Goal: Task Accomplishment & Management: Use online tool/utility

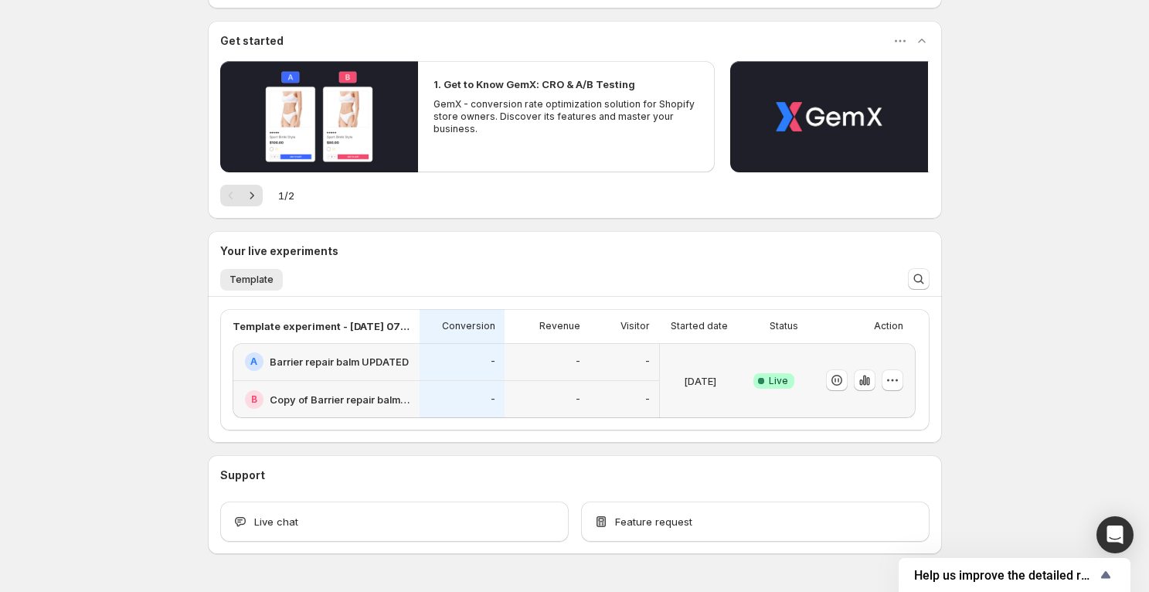
scroll to position [139, 0]
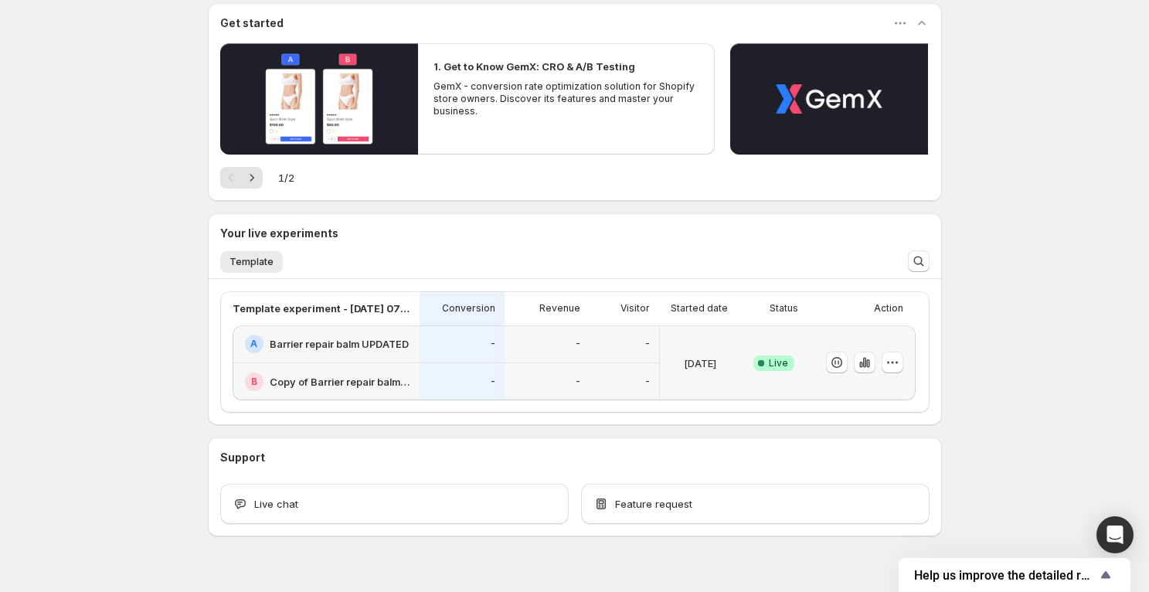
click at [450, 349] on div "-" at bounding box center [462, 344] width 66 height 19
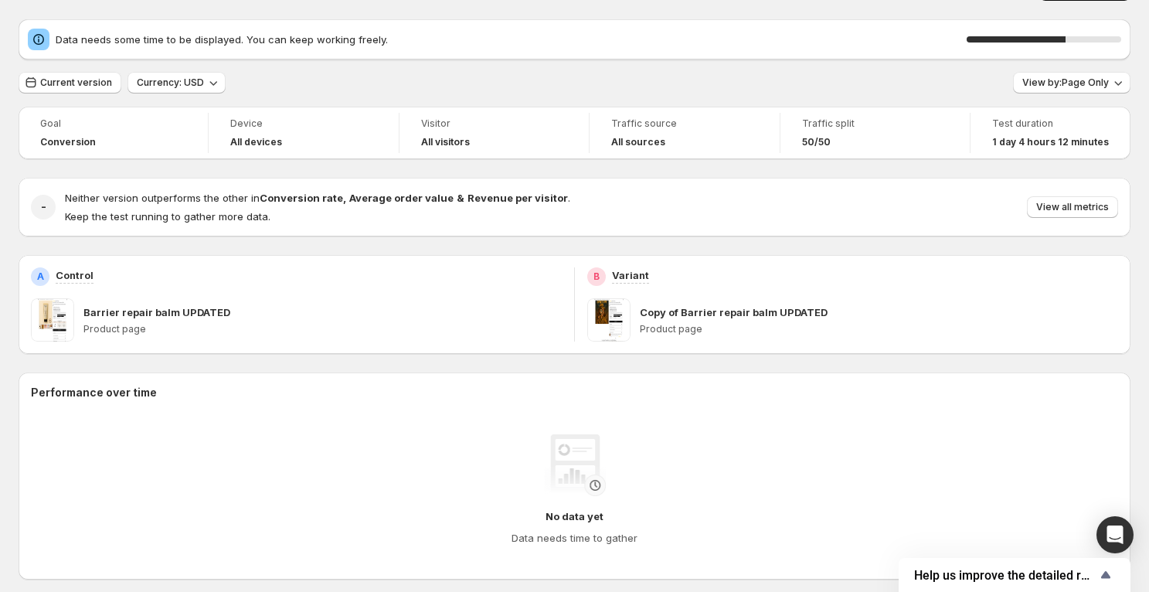
scroll to position [35, 0]
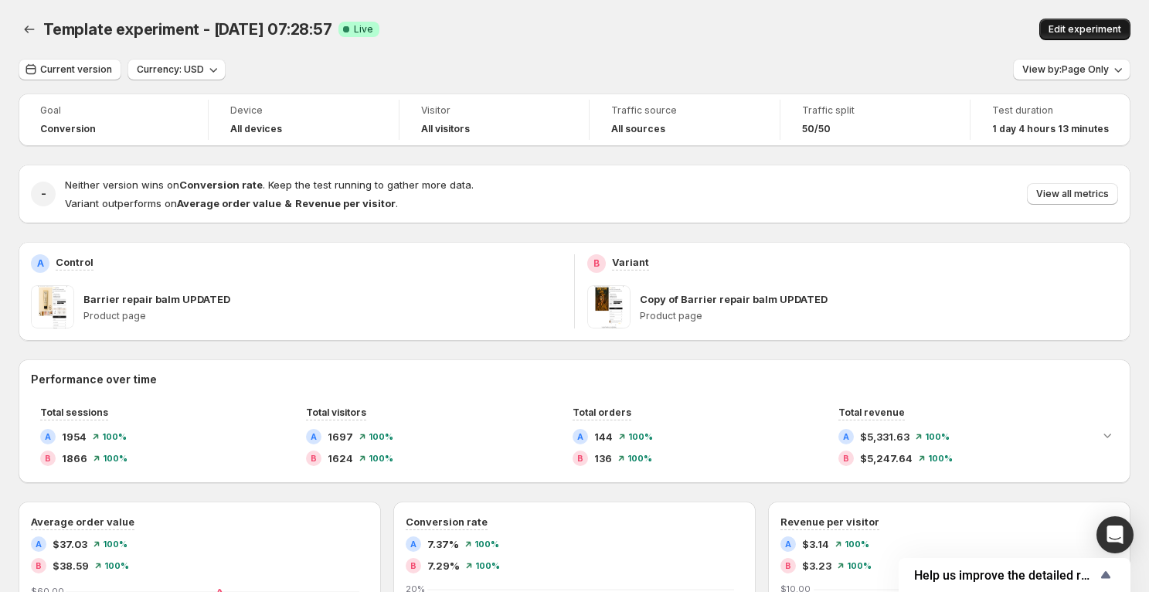
click at [1078, 24] on span "Edit experiment" at bounding box center [1085, 29] width 73 height 12
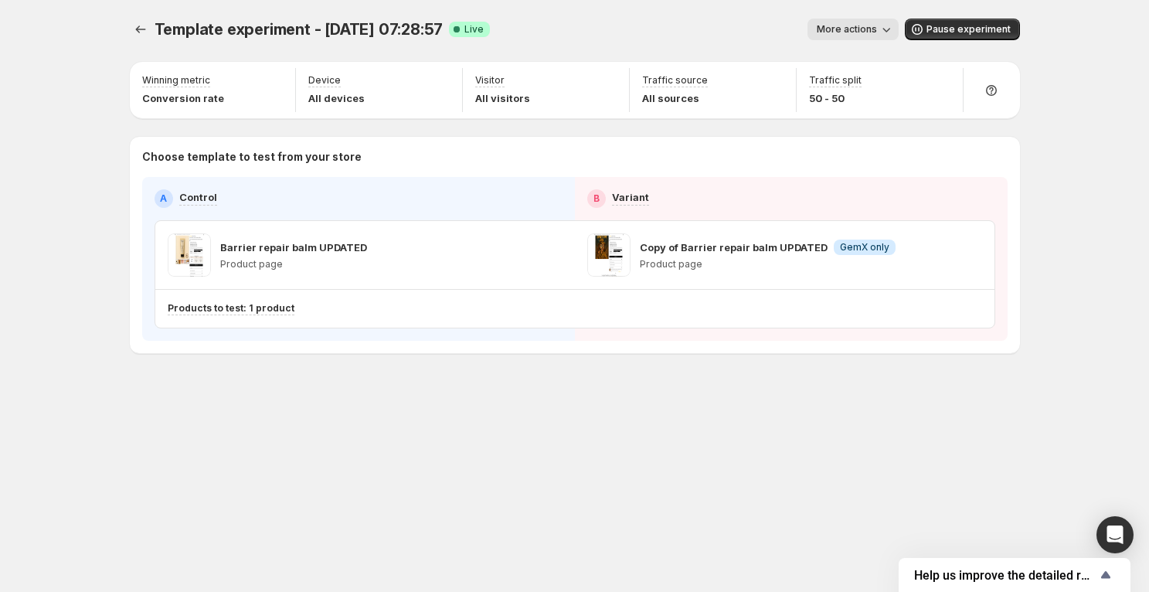
click at [867, 28] on span "More actions" at bounding box center [847, 29] width 60 height 12
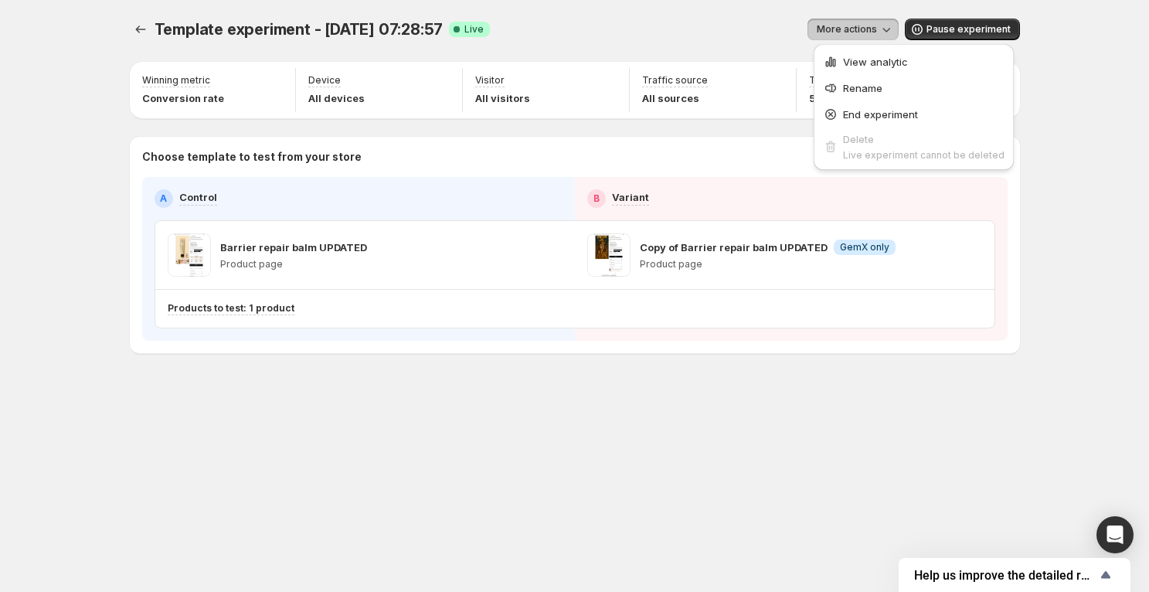
click at [673, 54] on div "Template experiment - Sep 2, 07:28:57. This page is ready Template experiment -…" at bounding box center [575, 29] width 891 height 59
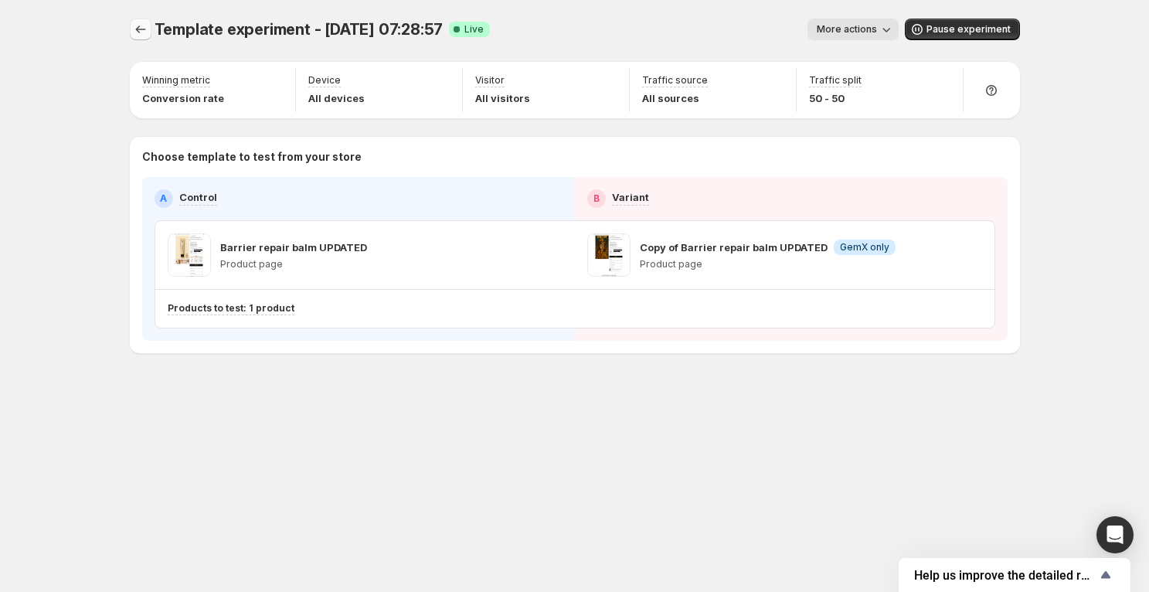
click at [150, 36] on button "Experiments" at bounding box center [141, 30] width 22 height 22
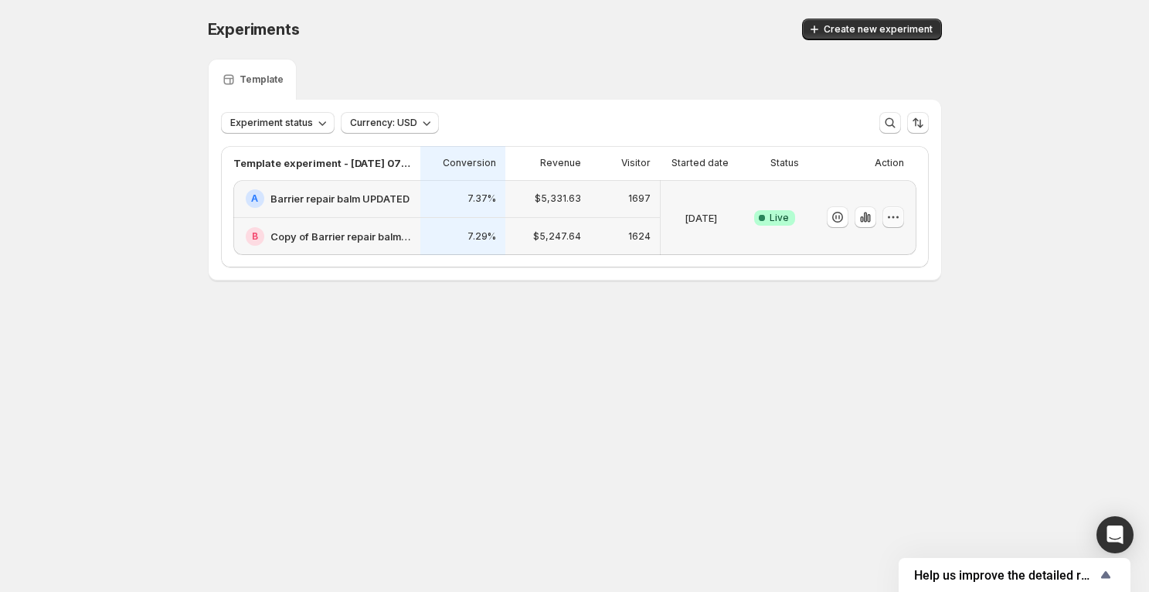
click at [894, 217] on icon "button" at bounding box center [893, 217] width 2 height 2
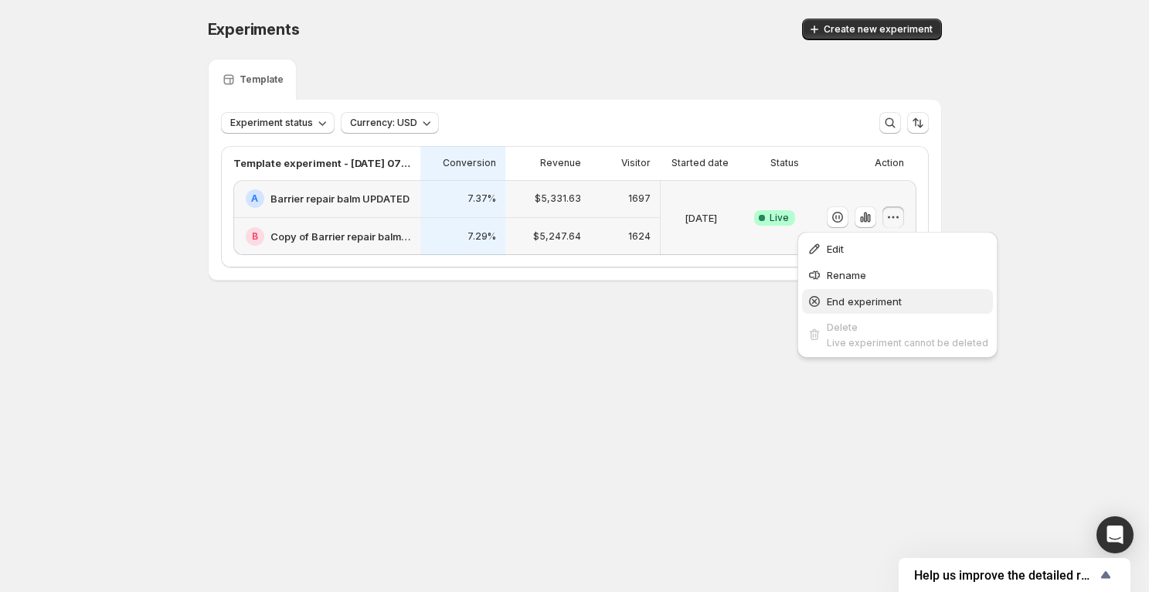
click at [832, 294] on span "End experiment" at bounding box center [908, 301] width 162 height 15
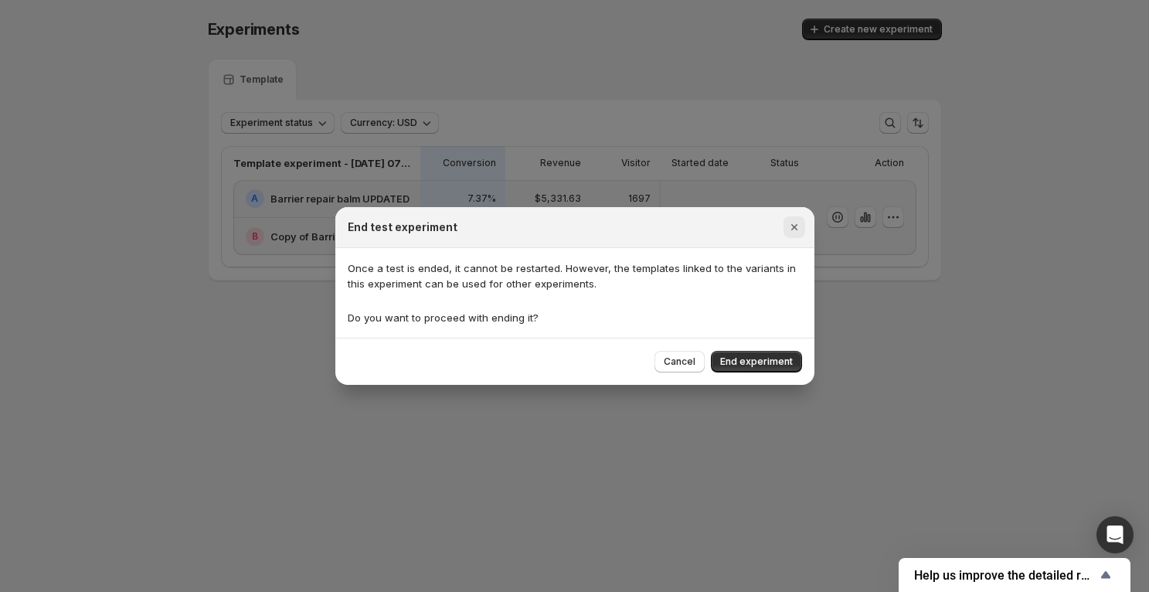
click at [792, 234] on icon "Close" at bounding box center [794, 227] width 15 height 15
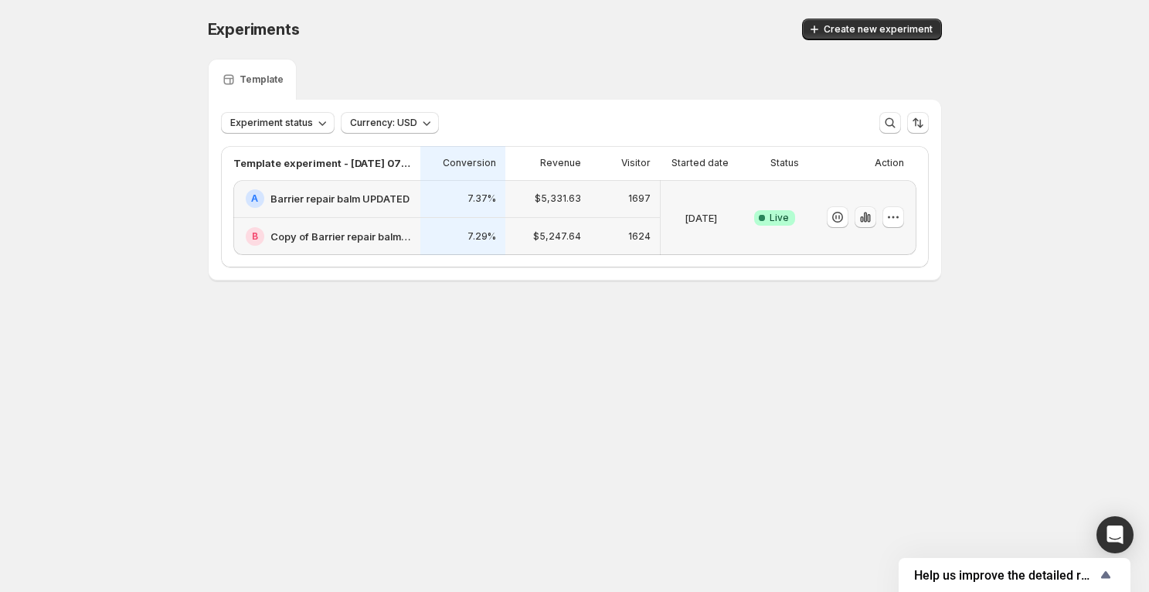
click at [864, 216] on icon "button" at bounding box center [864, 218] width 3 height 10
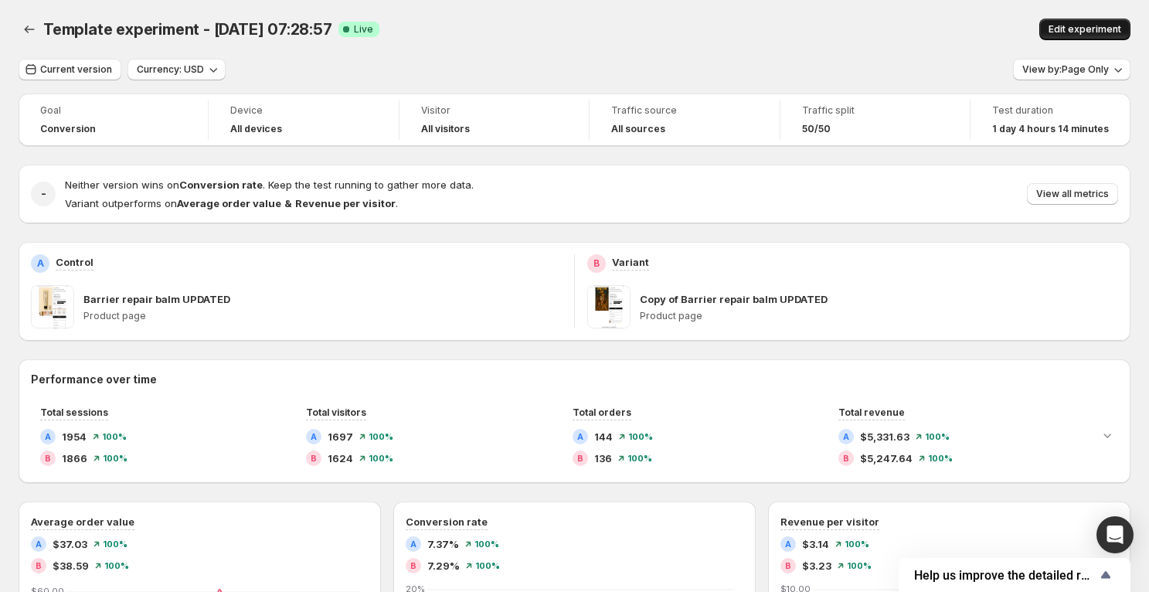
click at [1075, 29] on span "Edit experiment" at bounding box center [1085, 29] width 73 height 12
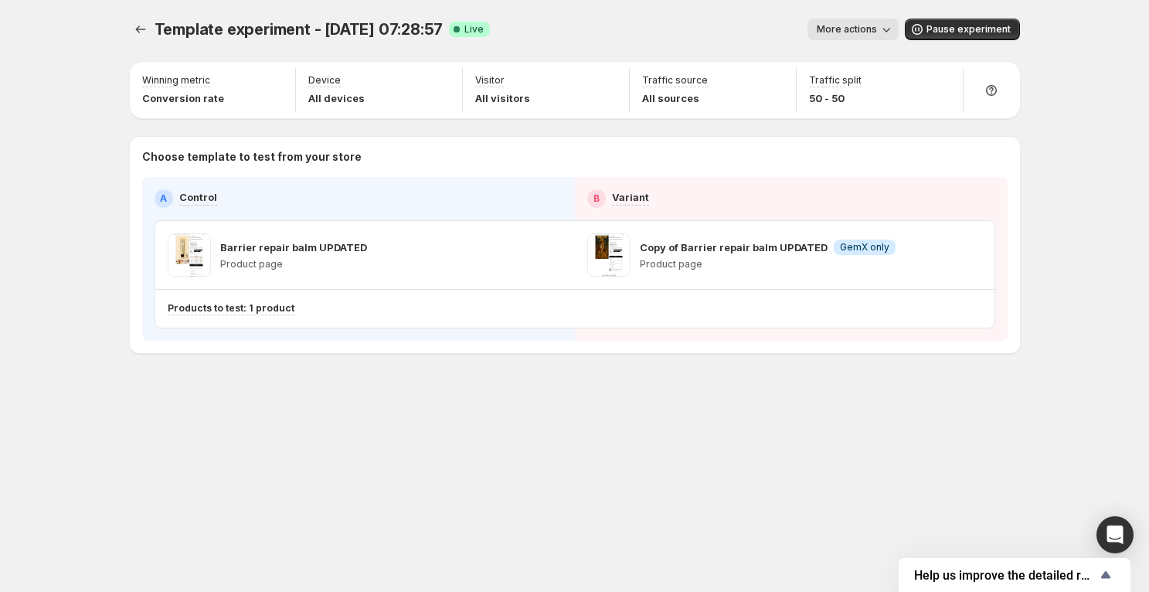
click at [866, 33] on span "More actions" at bounding box center [847, 29] width 60 height 12
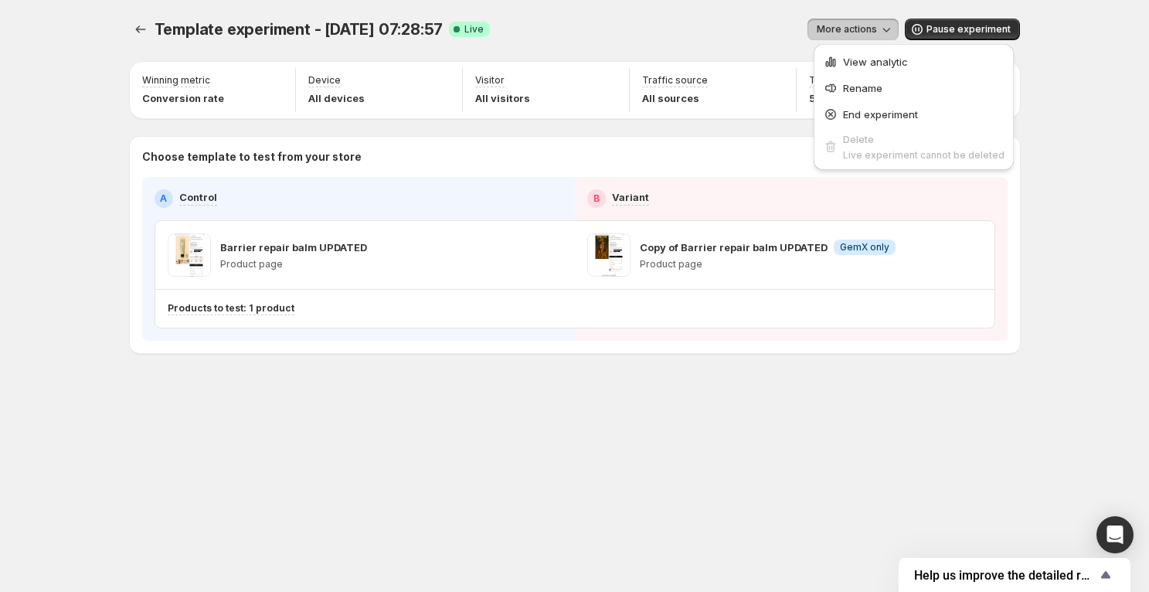
click at [753, 45] on div "Template experiment - Sep 2, 07:28:57. This page is ready Template experiment -…" at bounding box center [575, 29] width 891 height 59
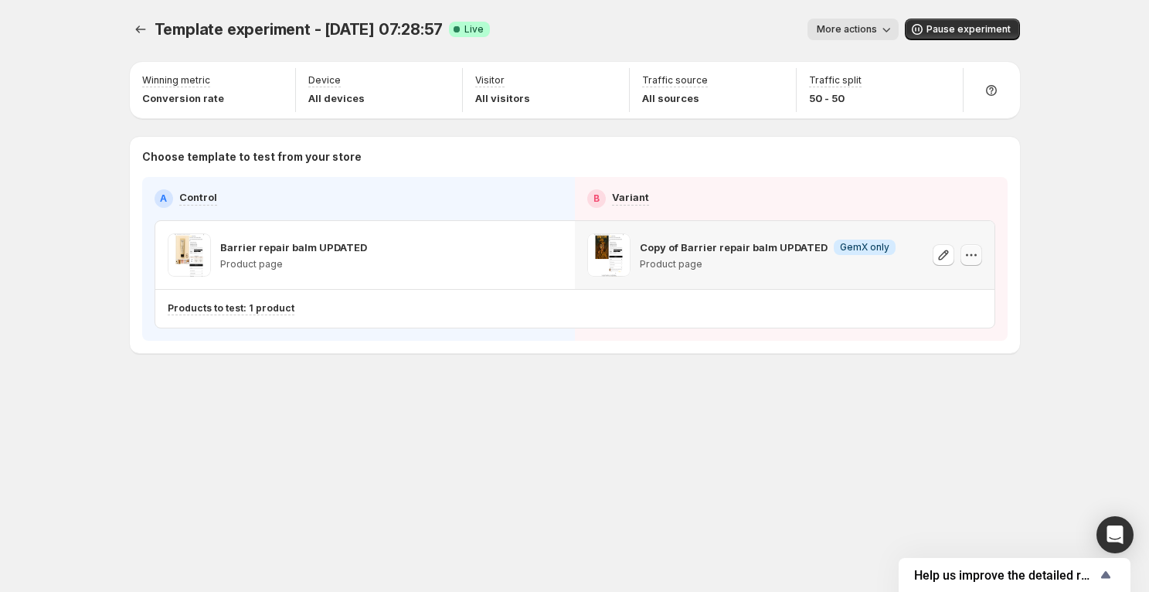
click at [968, 258] on icon "button" at bounding box center [971, 254] width 15 height 15
click at [766, 454] on div "Template experiment - Sep 2, 07:28:57. This page is ready Template experiment -…" at bounding box center [575, 296] width 928 height 592
click at [733, 264] on p "Product page" at bounding box center [768, 264] width 256 height 12
click at [140, 26] on icon "Experiments" at bounding box center [140, 29] width 15 height 15
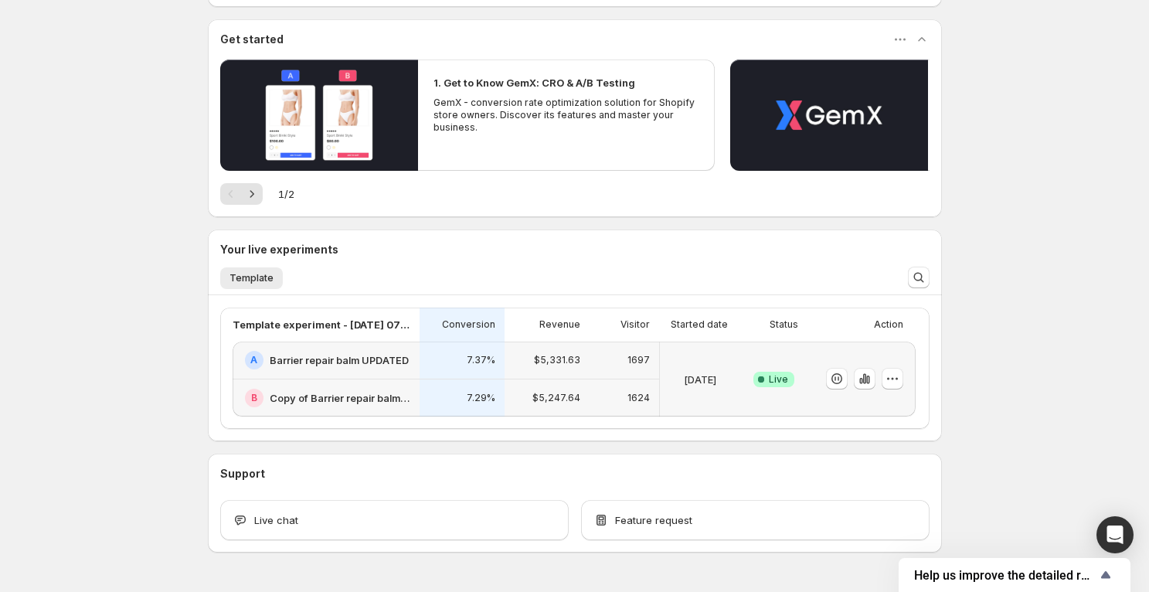
scroll to position [167, 0]
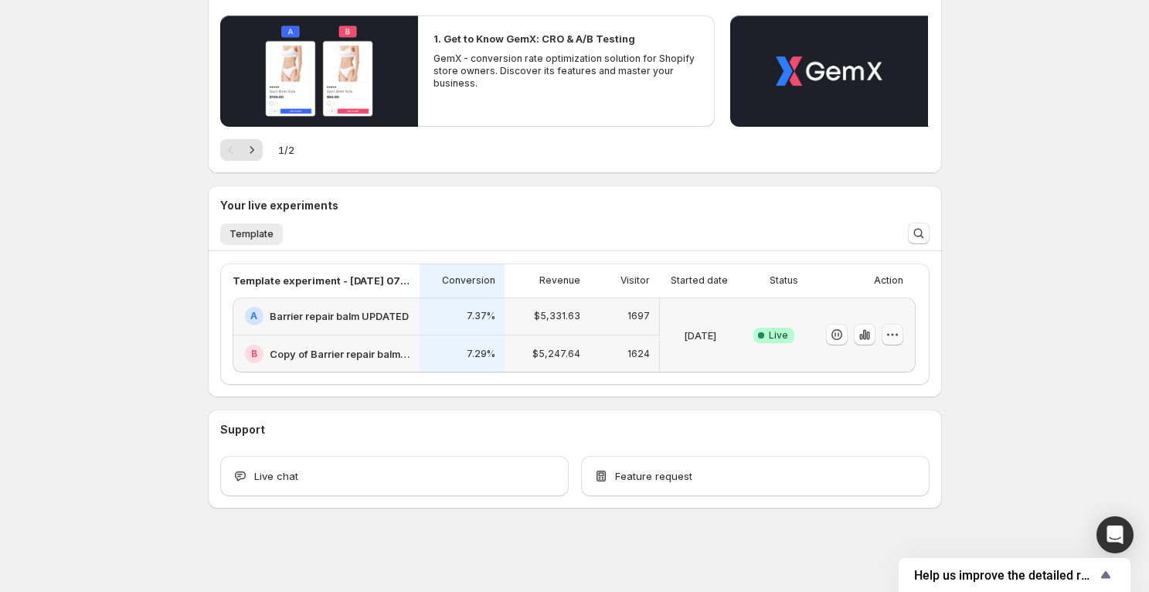
click at [897, 330] on icon "button" at bounding box center [892, 334] width 15 height 15
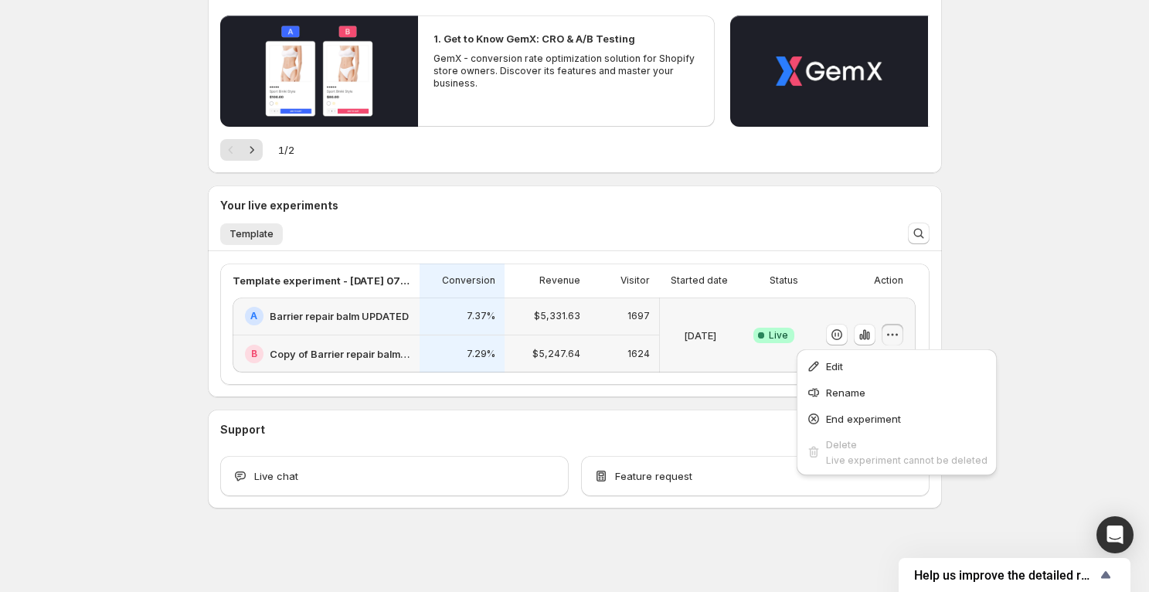
click at [431, 332] on div "7.37%" at bounding box center [462, 317] width 85 height 38
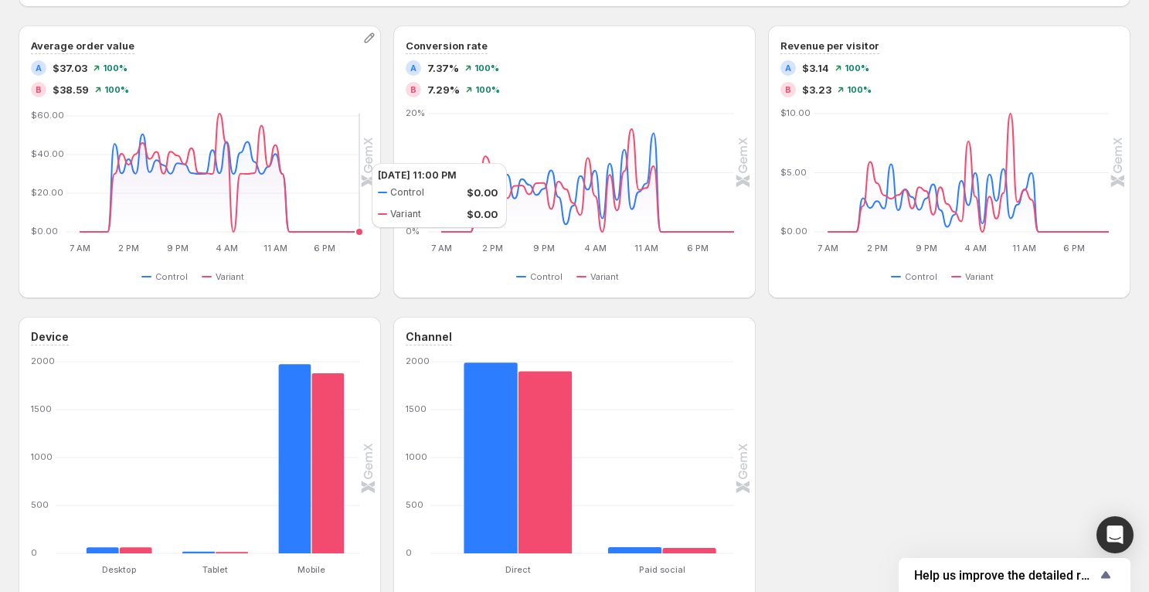
scroll to position [587, 0]
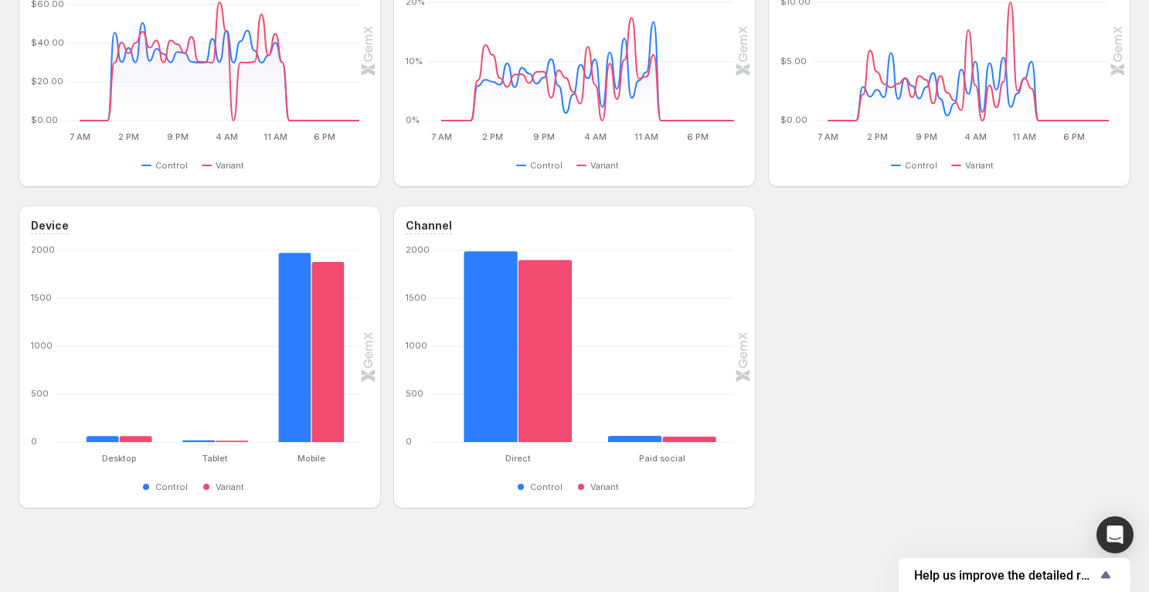
click at [955, 570] on span "Help us improve the detailed report for A/B campaigns" at bounding box center [1005, 575] width 182 height 15
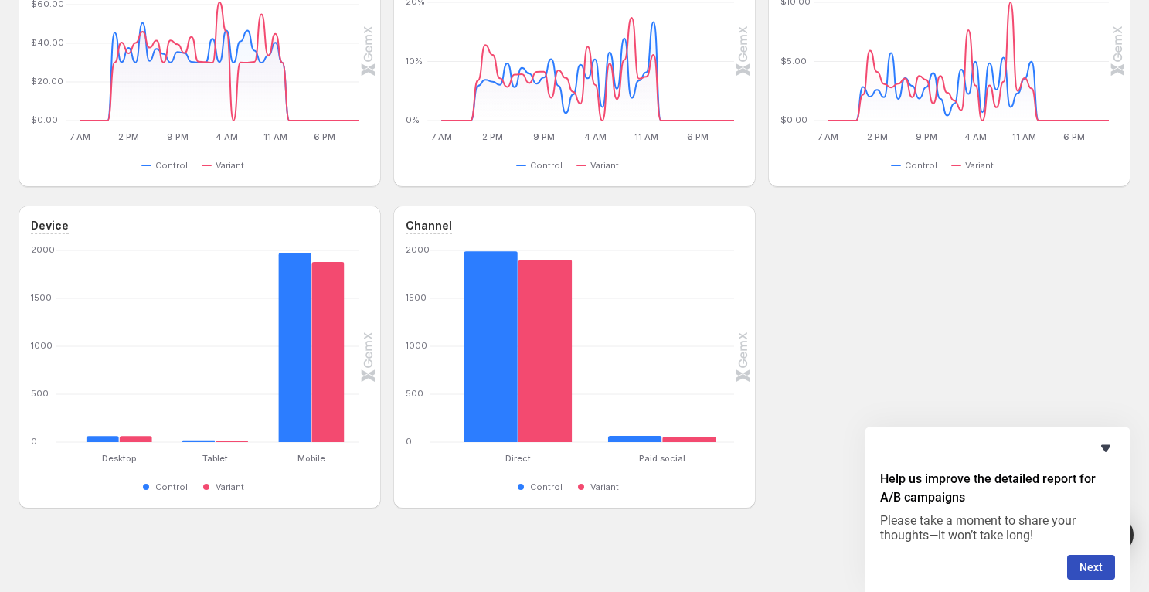
click at [1106, 451] on icon "Hide survey" at bounding box center [1106, 448] width 9 height 7
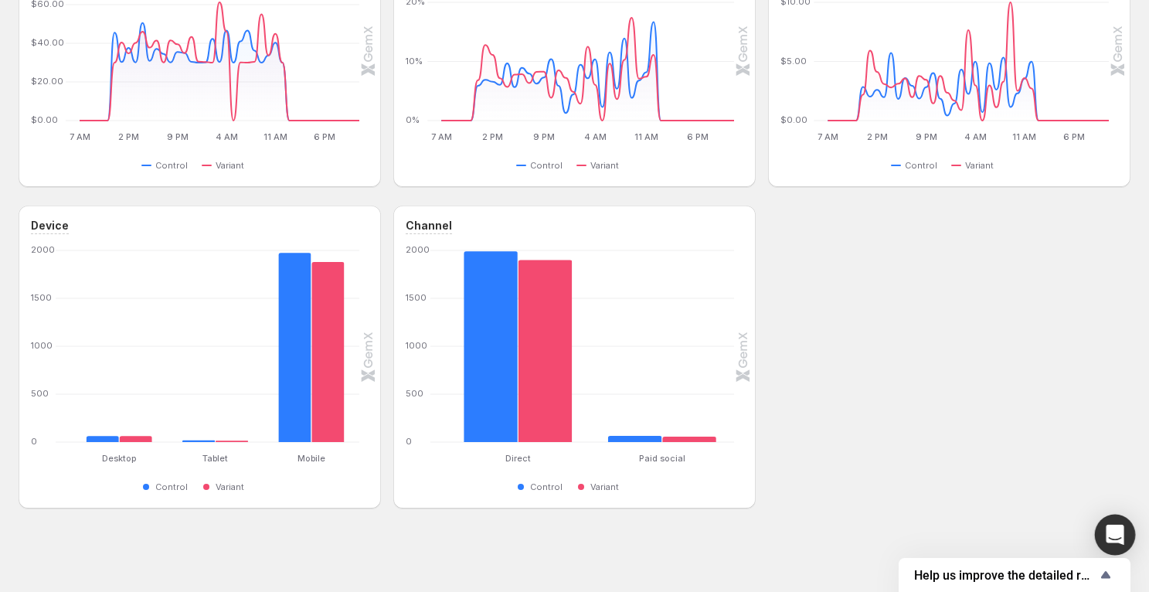
click at [1115, 530] on icon "Open Intercom Messenger" at bounding box center [1115, 535] width 18 height 20
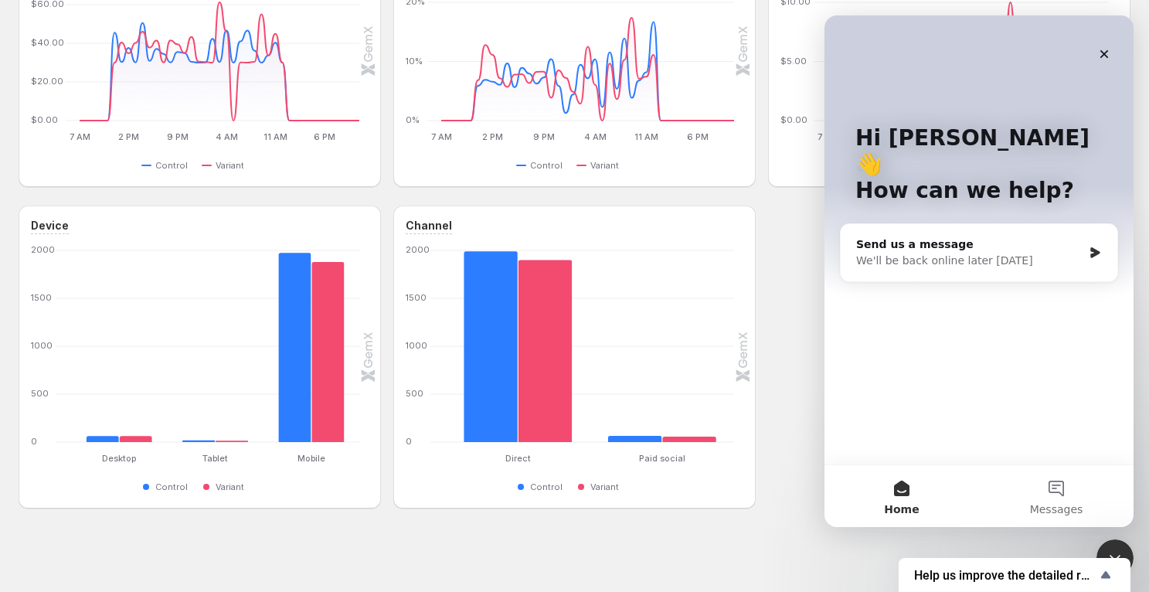
scroll to position [0, 0]
click at [919, 237] on div "Send us a message" at bounding box center [970, 245] width 226 height 16
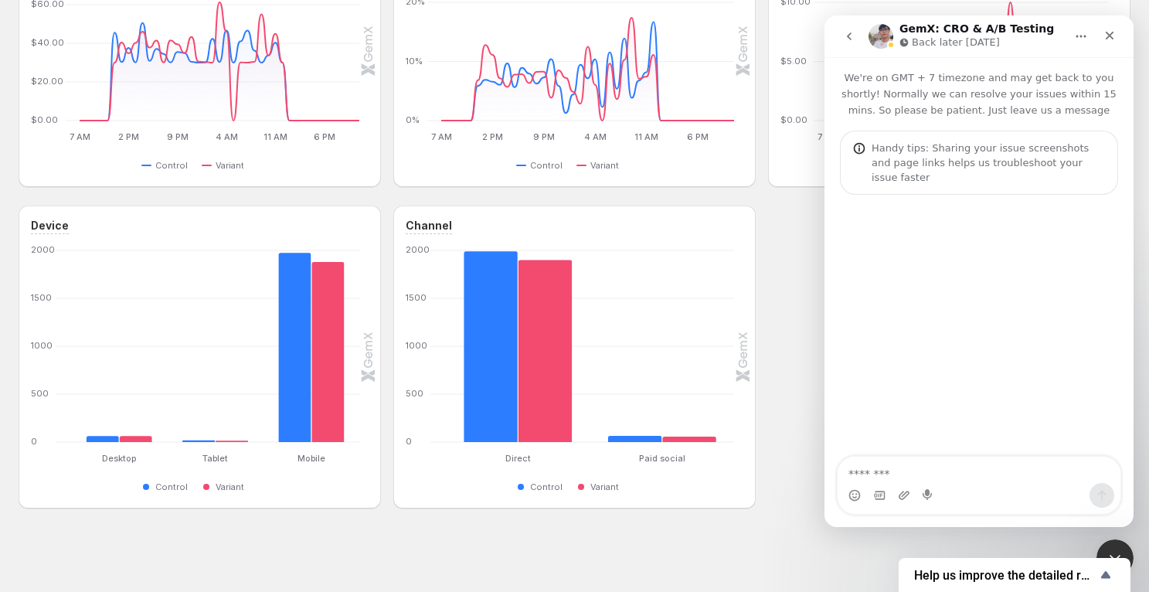
click at [902, 474] on textarea "Message…" at bounding box center [979, 470] width 283 height 26
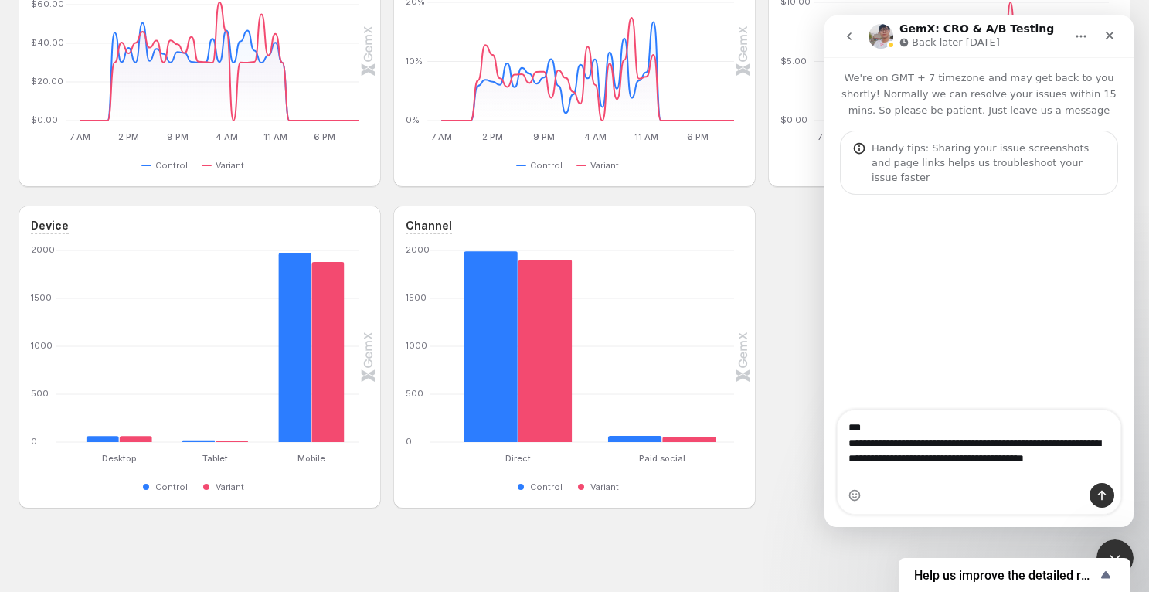
type textarea "**********"
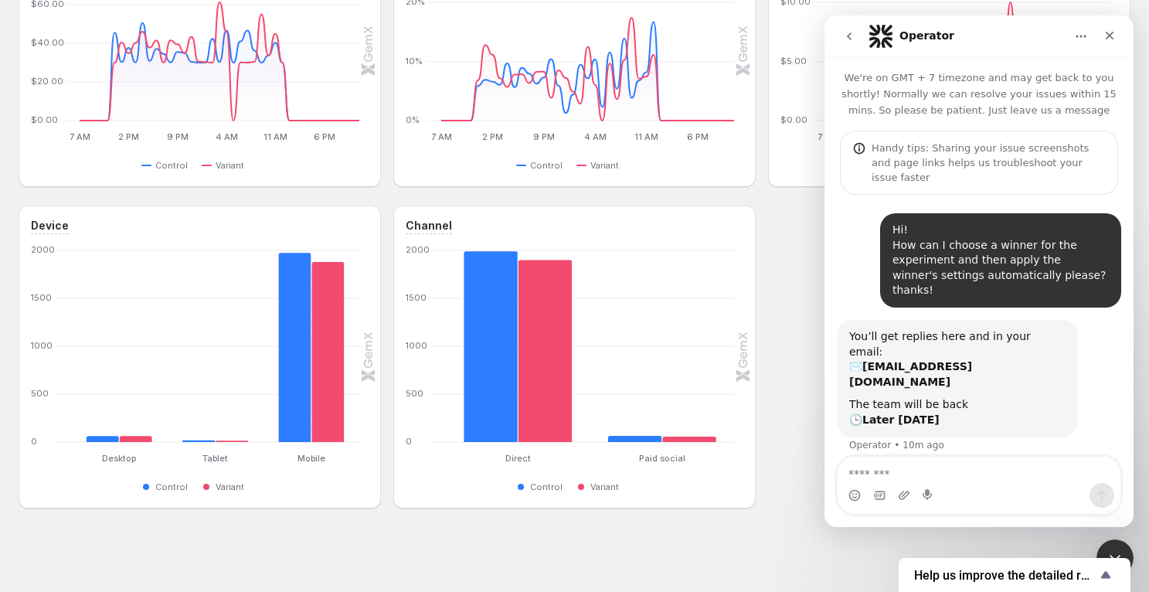
click at [771, 267] on div "Device Desktop Desktop Tablet Tablet Mobile Mobile 0 500 1000 1500 2000 Control…" at bounding box center [575, 357] width 1112 height 303
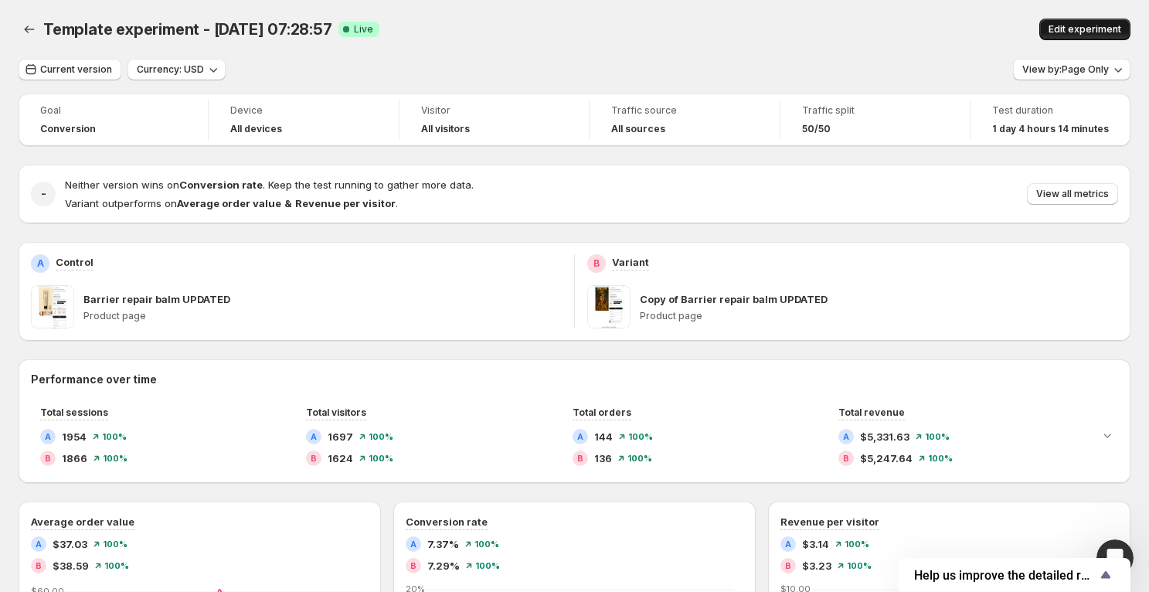
click at [1068, 22] on button "Edit experiment" at bounding box center [1085, 30] width 91 height 22
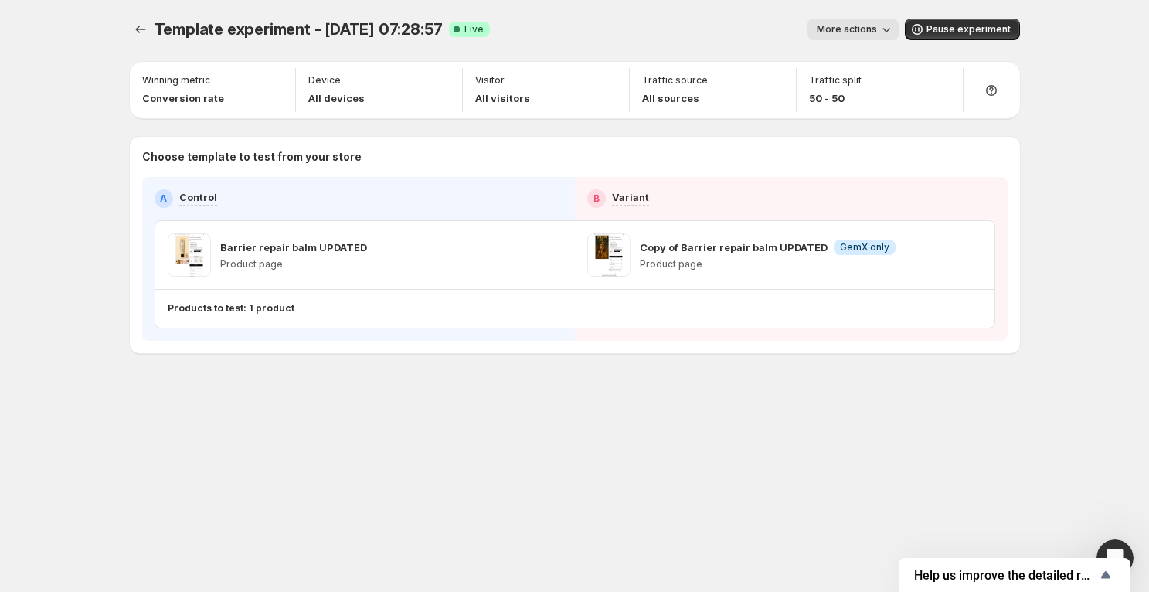
click at [853, 38] on button "More actions" at bounding box center [853, 30] width 91 height 22
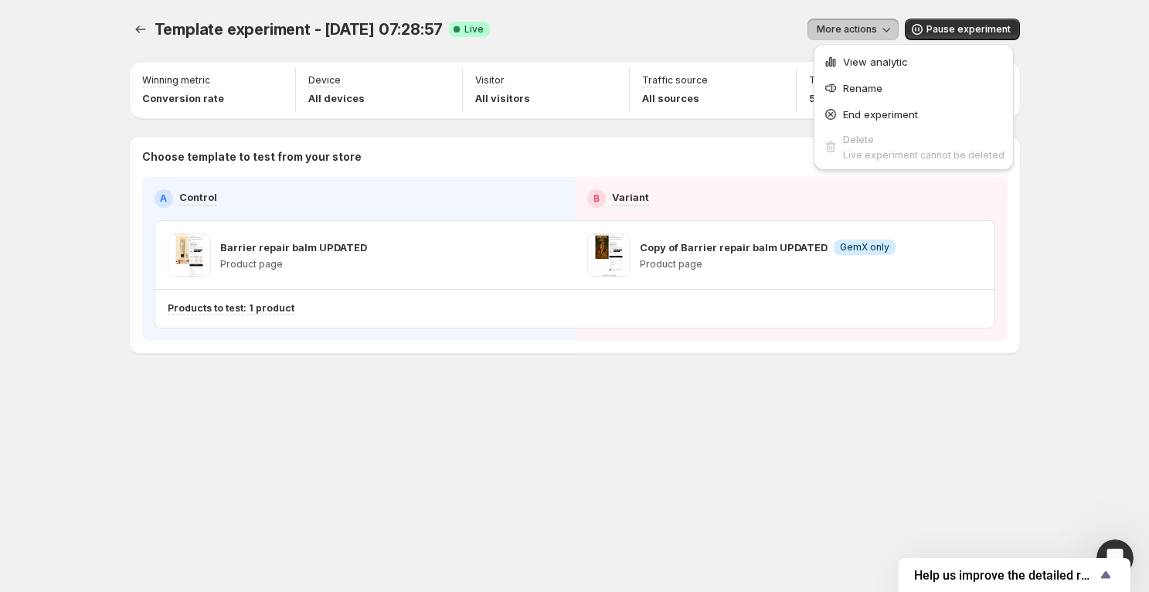
click at [186, 524] on div "Template experiment - Sep 2, 07:28:57. This page is ready Template experiment -…" at bounding box center [575, 296] width 928 height 592
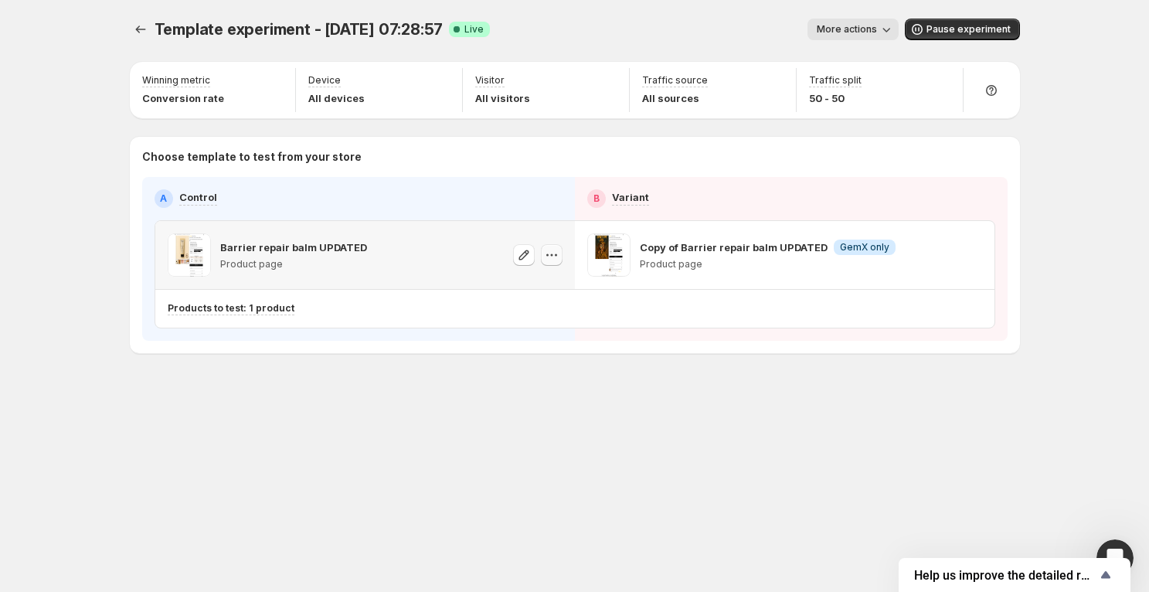
click at [560, 254] on button "button" at bounding box center [552, 255] width 22 height 22
click at [121, 22] on div "Template experiment - Sep 2, 07:28:57. This page is ready Template experiment -…" at bounding box center [575, 218] width 928 height 437
click at [130, 23] on button "Experiments" at bounding box center [141, 30] width 22 height 22
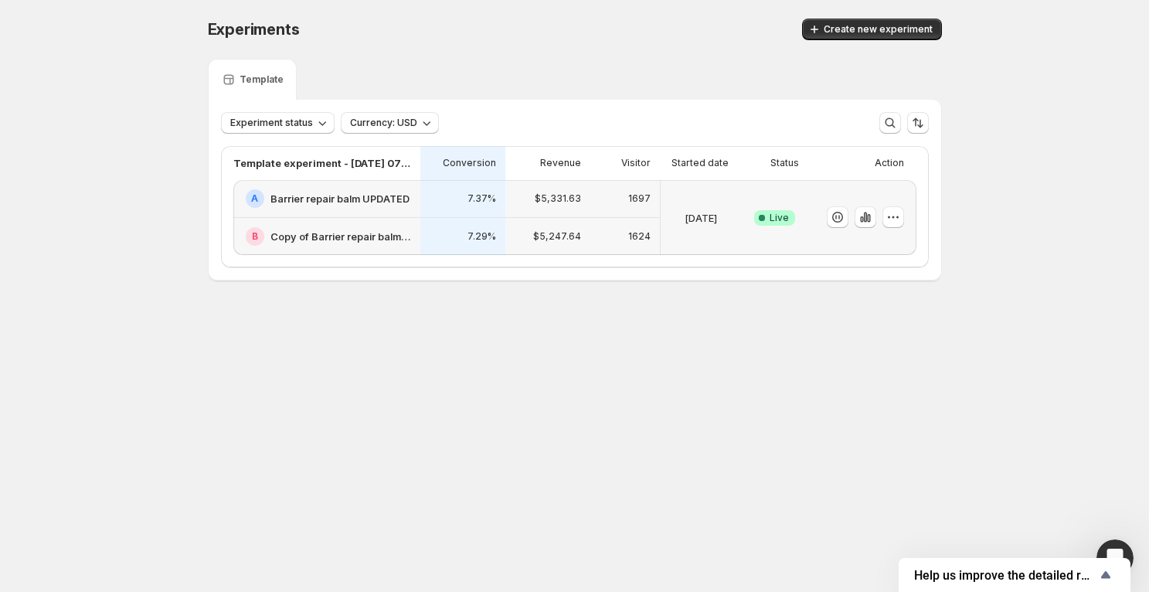
click at [907, 221] on div at bounding box center [863, 217] width 108 height 75
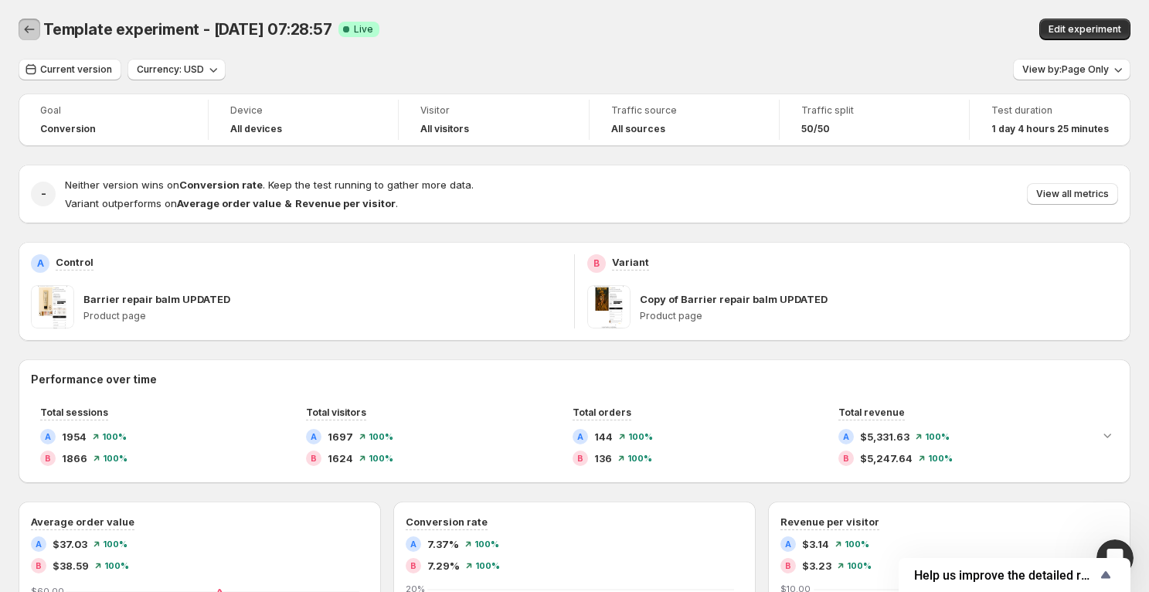
click at [24, 33] on icon "Back" at bounding box center [29, 29] width 15 height 15
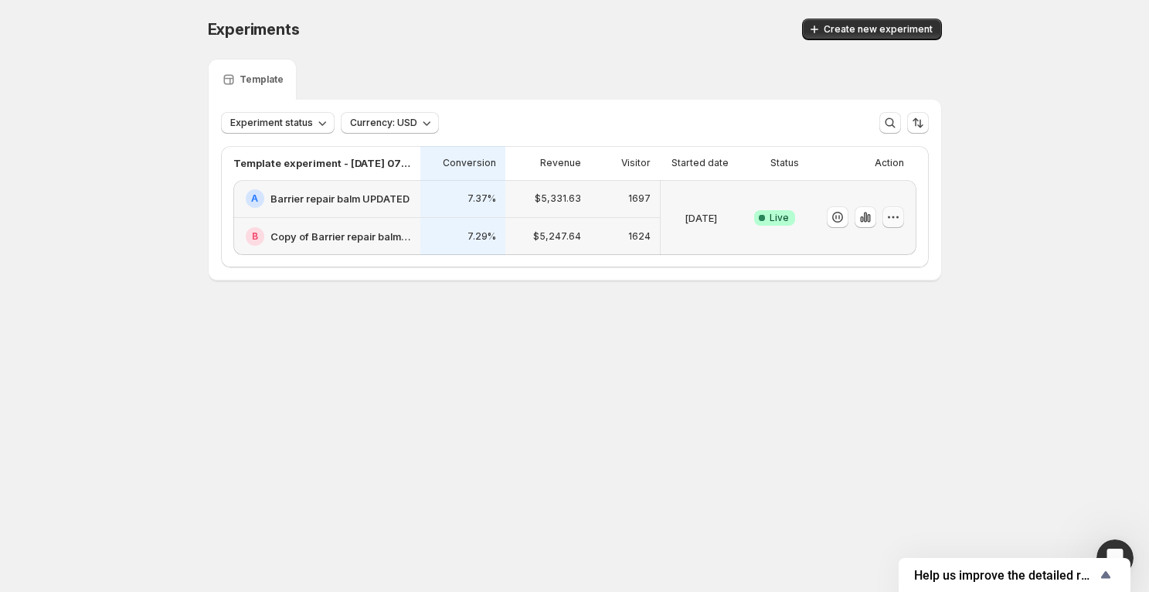
click at [897, 218] on icon "button" at bounding box center [893, 216] width 15 height 15
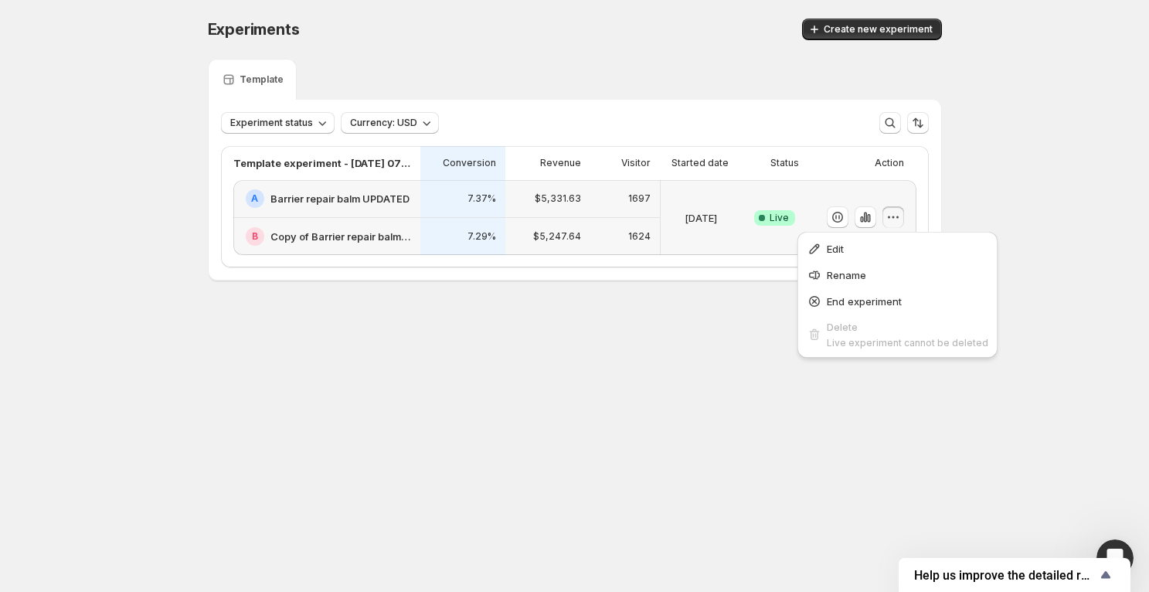
click at [897, 218] on icon "button" at bounding box center [893, 216] width 15 height 15
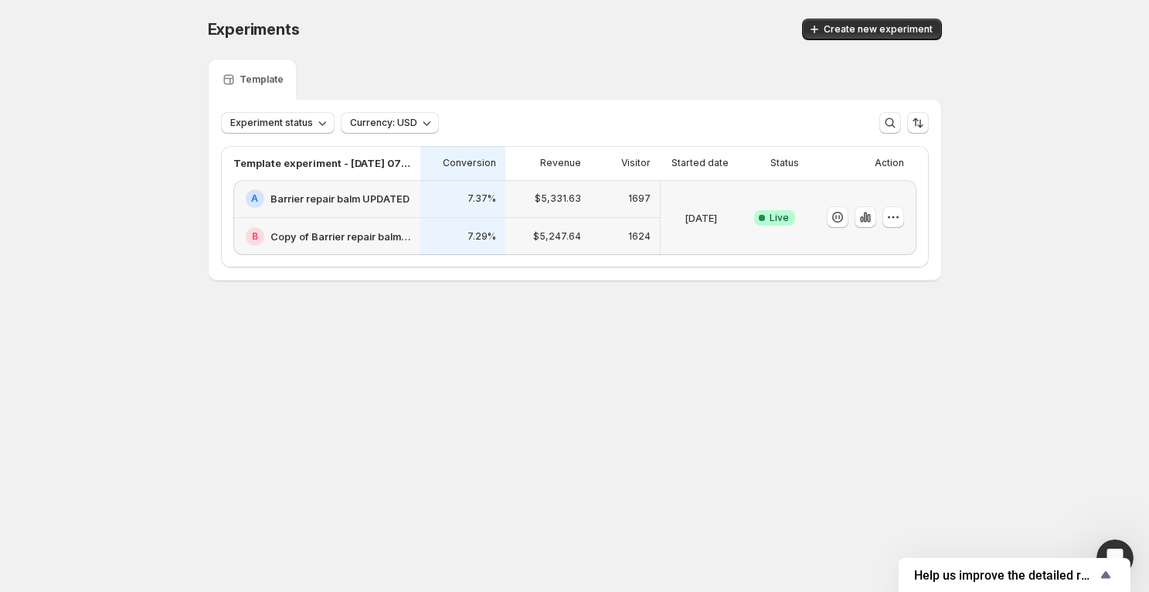
click at [1091, 542] on body "Experiments. This page is ready Experiments Create new experiment Template Expe…" at bounding box center [574, 296] width 1149 height 592
click at [1098, 543] on div at bounding box center [1115, 558] width 41 height 41
click at [1114, 531] on body "Experiments. This page is ready Experiments Create new experiment Template Expe…" at bounding box center [574, 296] width 1149 height 592
click html
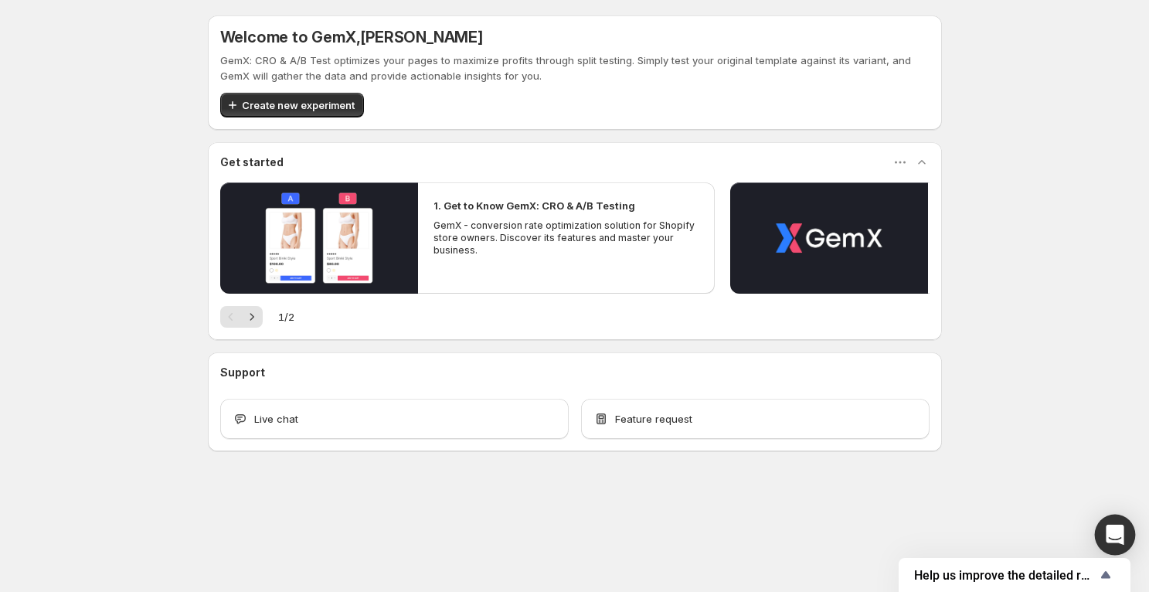
click at [1101, 538] on div "Open Intercom Messenger" at bounding box center [1115, 535] width 41 height 41
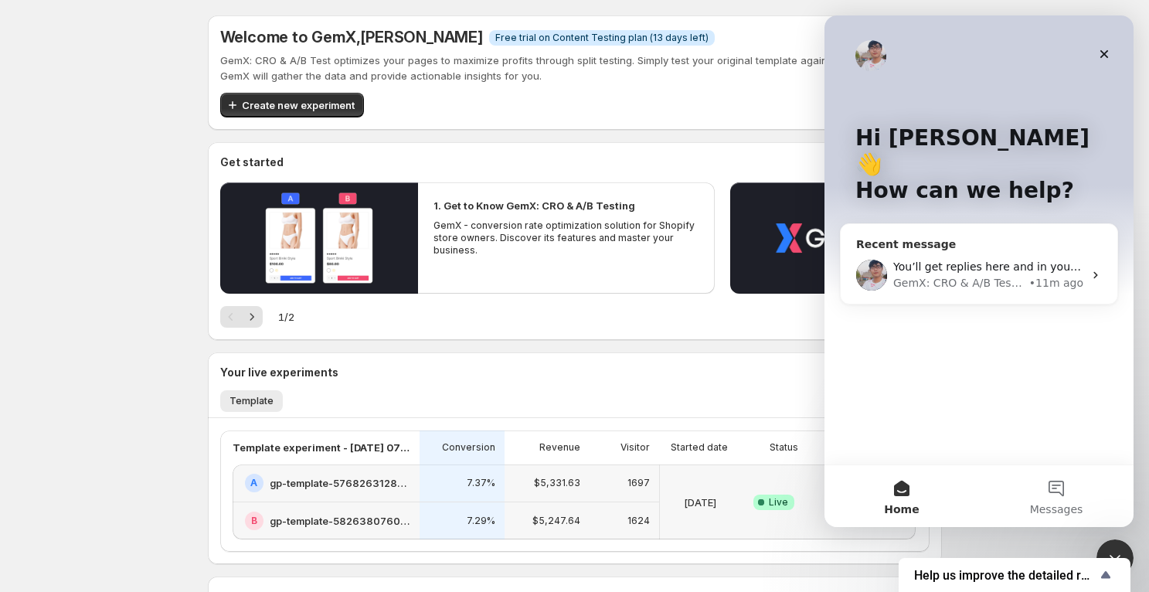
click at [958, 275] on div "GemX: CRO & A/B Testing" at bounding box center [960, 283] width 133 height 16
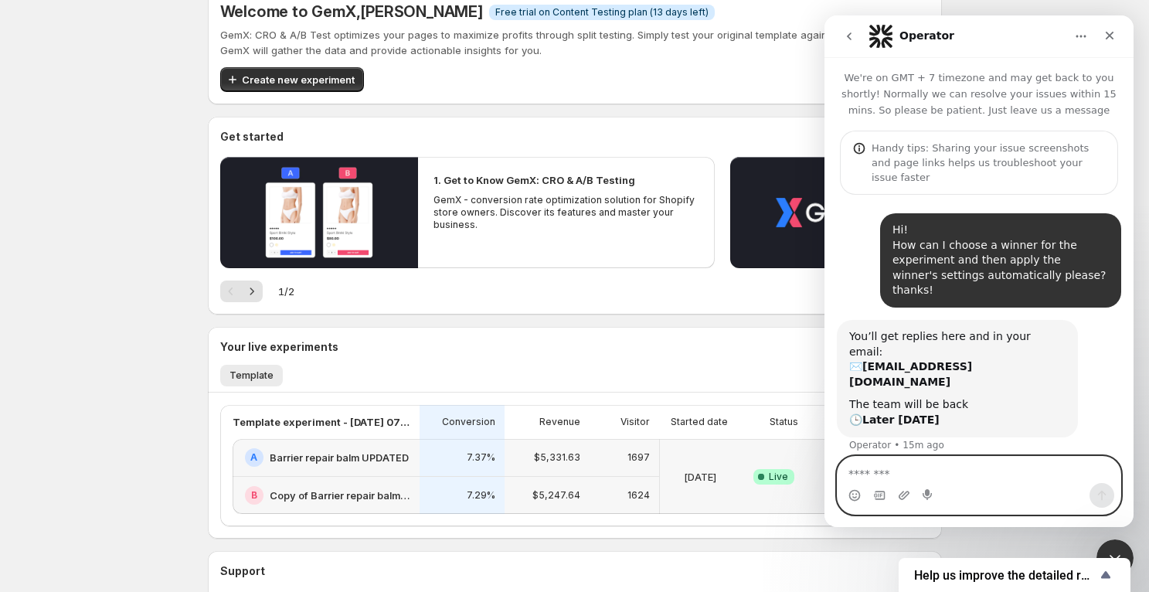
scroll to position [89, 0]
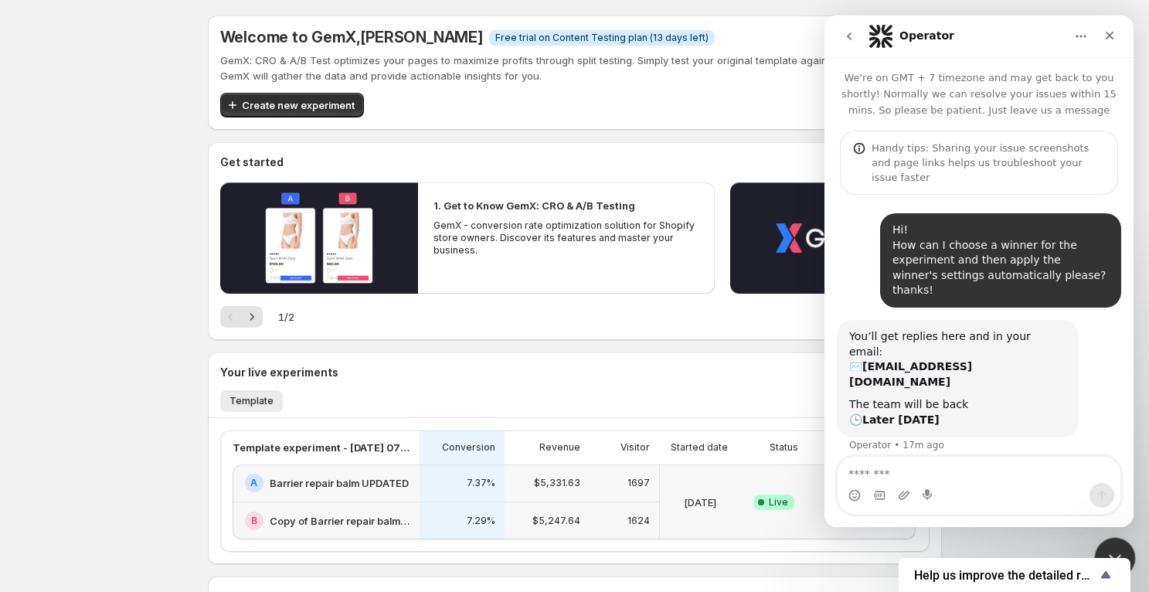
click at [1115, 541] on div "Close Intercom Messenger" at bounding box center [1113, 555] width 37 height 37
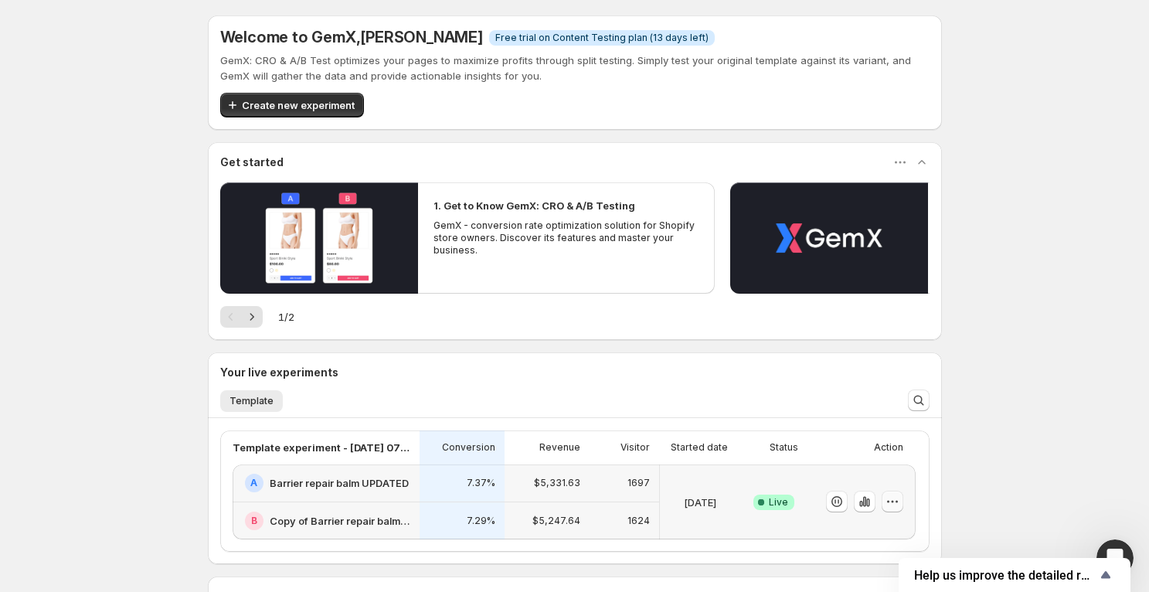
click at [888, 496] on icon "button" at bounding box center [892, 501] width 15 height 15
click at [853, 434] on span "End experiment" at bounding box center [863, 430] width 75 height 12
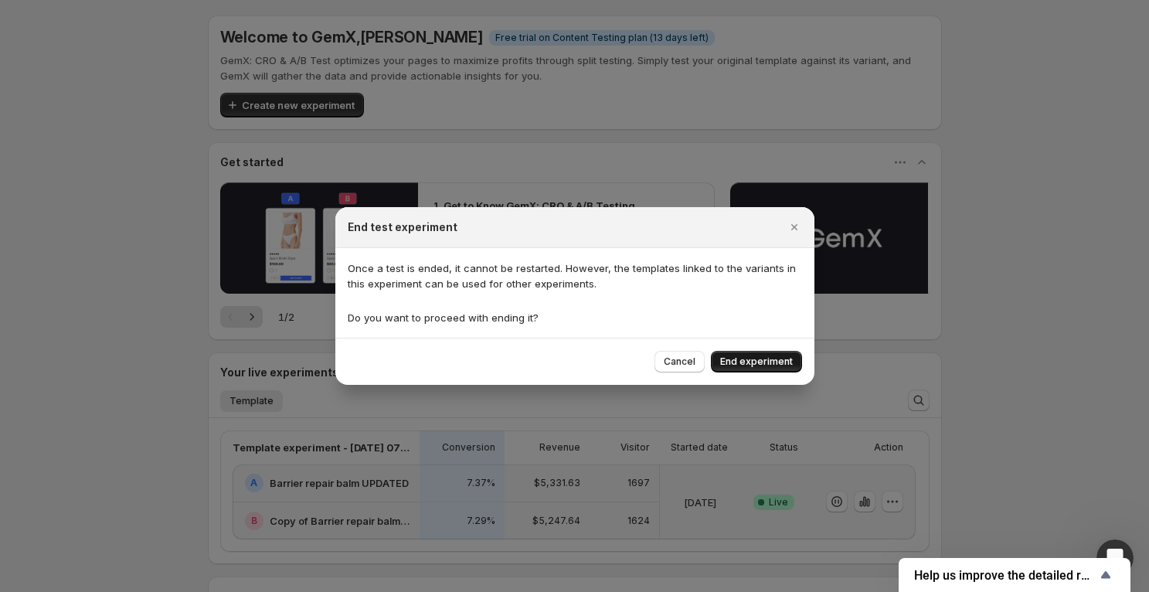
click at [727, 364] on span "End experiment" at bounding box center [756, 362] width 73 height 12
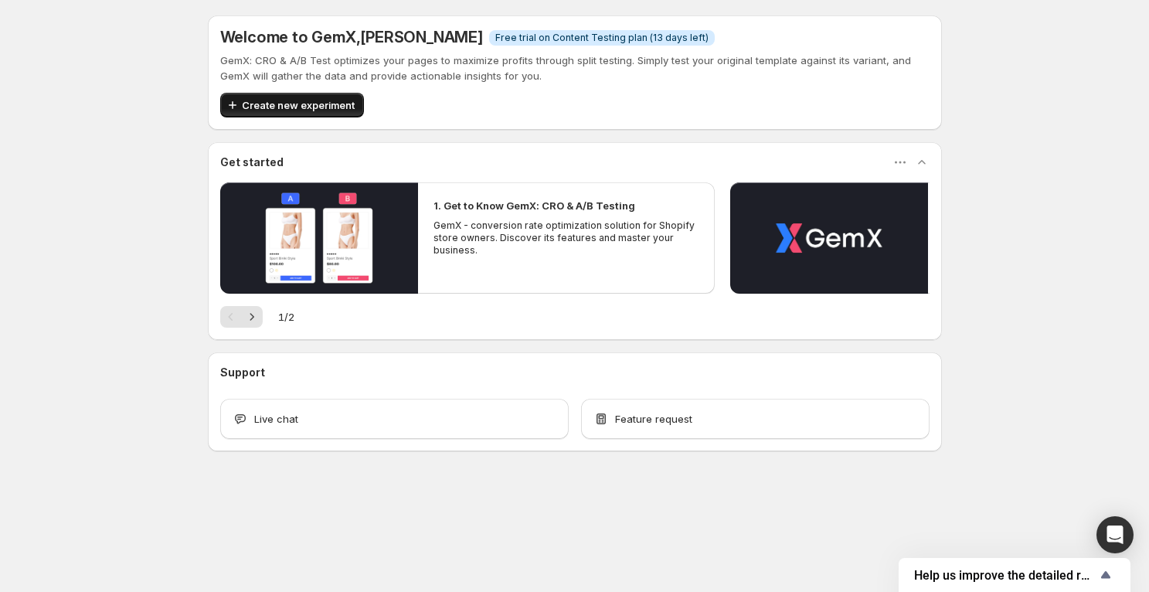
click at [265, 104] on span "Create new experiment" at bounding box center [298, 104] width 113 height 15
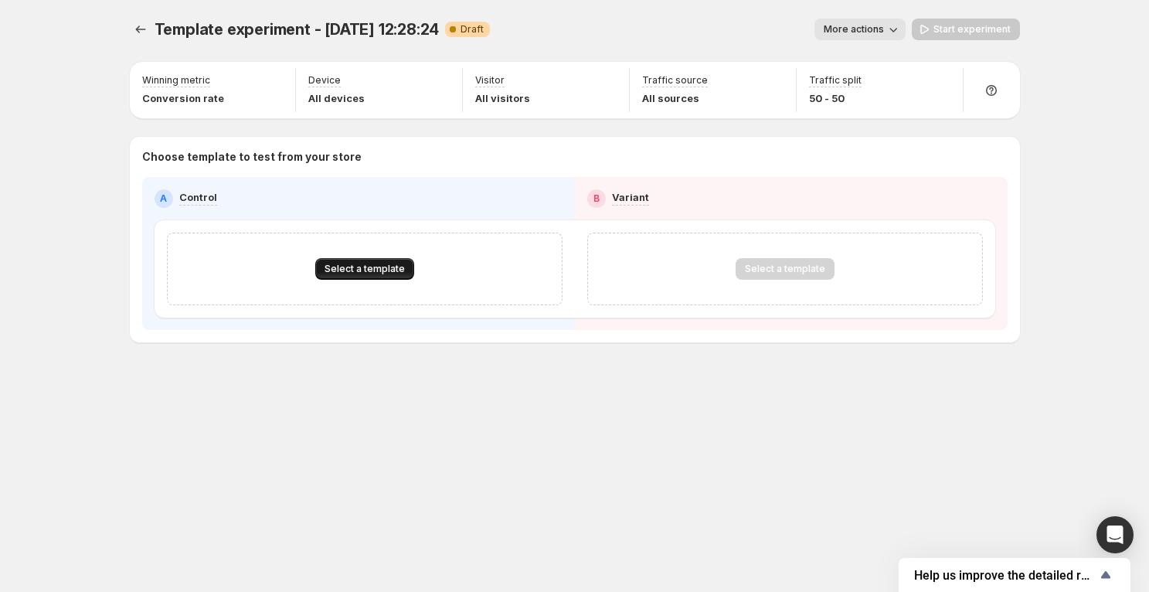
click at [357, 267] on span "Select a template" at bounding box center [365, 269] width 80 height 12
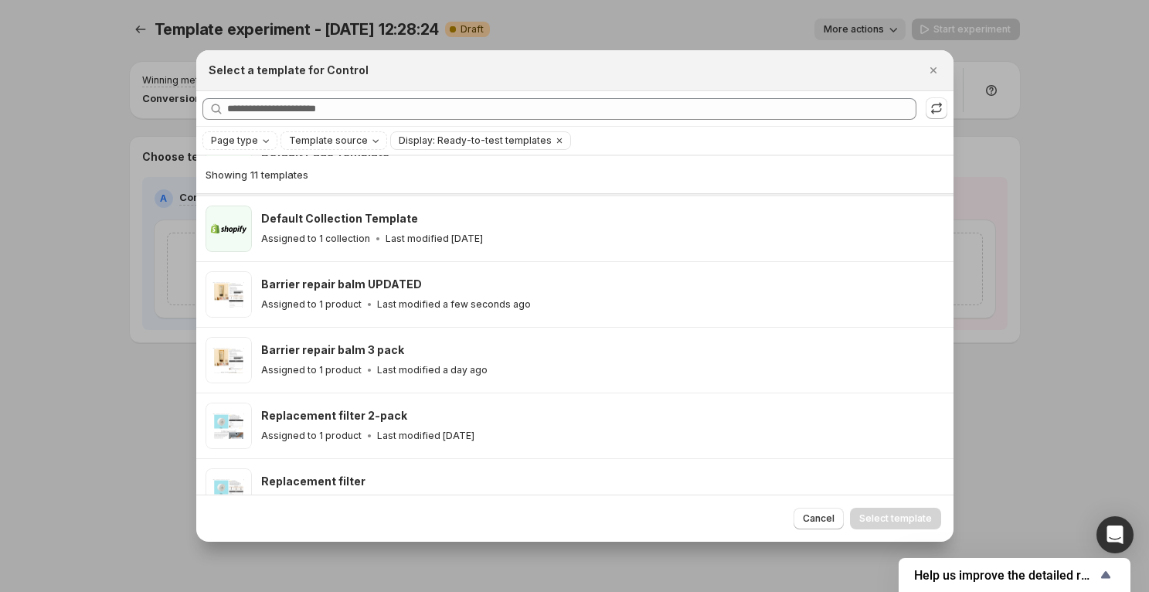
scroll to position [214, 0]
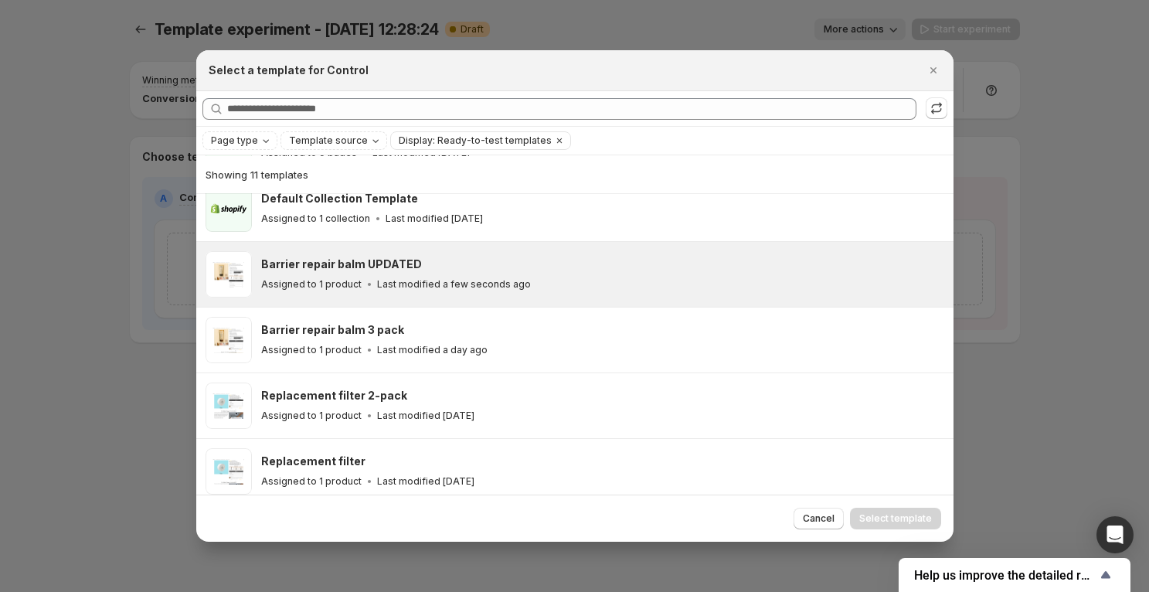
click at [514, 289] on div "Assigned to 1 product Last modified a few seconds ago" at bounding box center [600, 284] width 679 height 15
click at [876, 516] on span "Select template" at bounding box center [896, 519] width 73 height 12
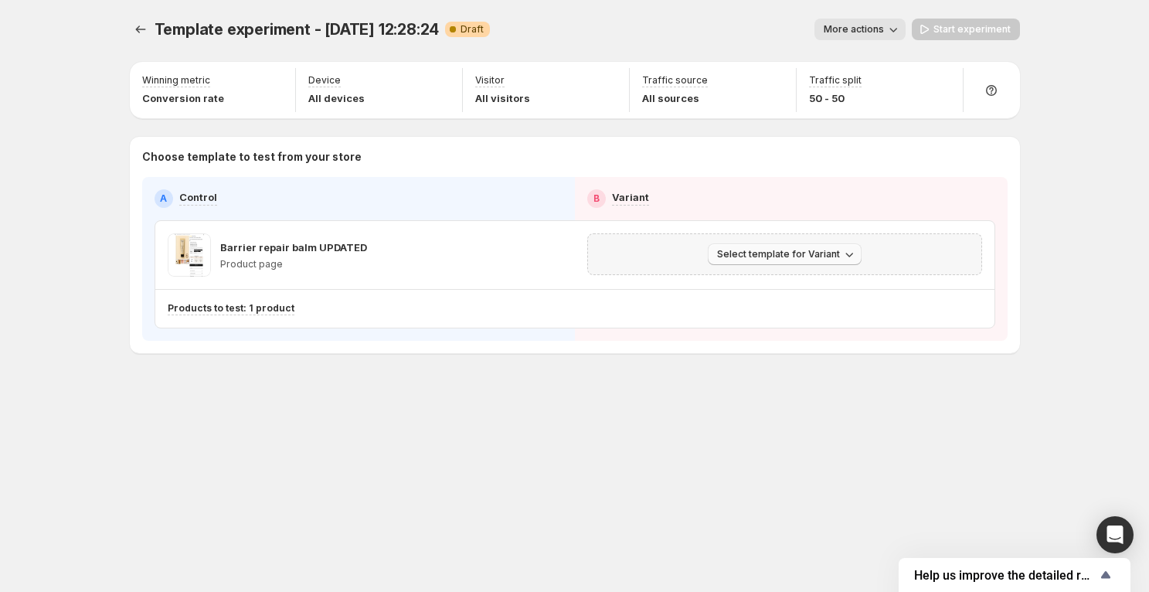
click at [813, 261] on button "Select template for Variant" at bounding box center [785, 255] width 154 height 22
click at [790, 287] on span "Select an existing template" at bounding box center [773, 287] width 131 height 12
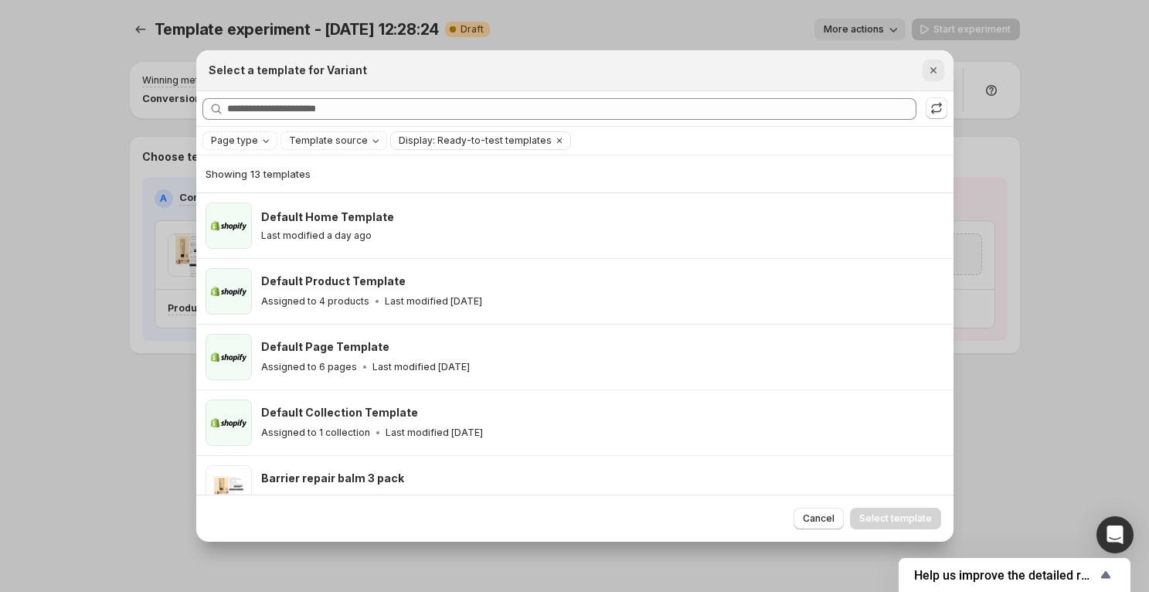
click at [930, 66] on icon "Close" at bounding box center [933, 70] width 15 height 15
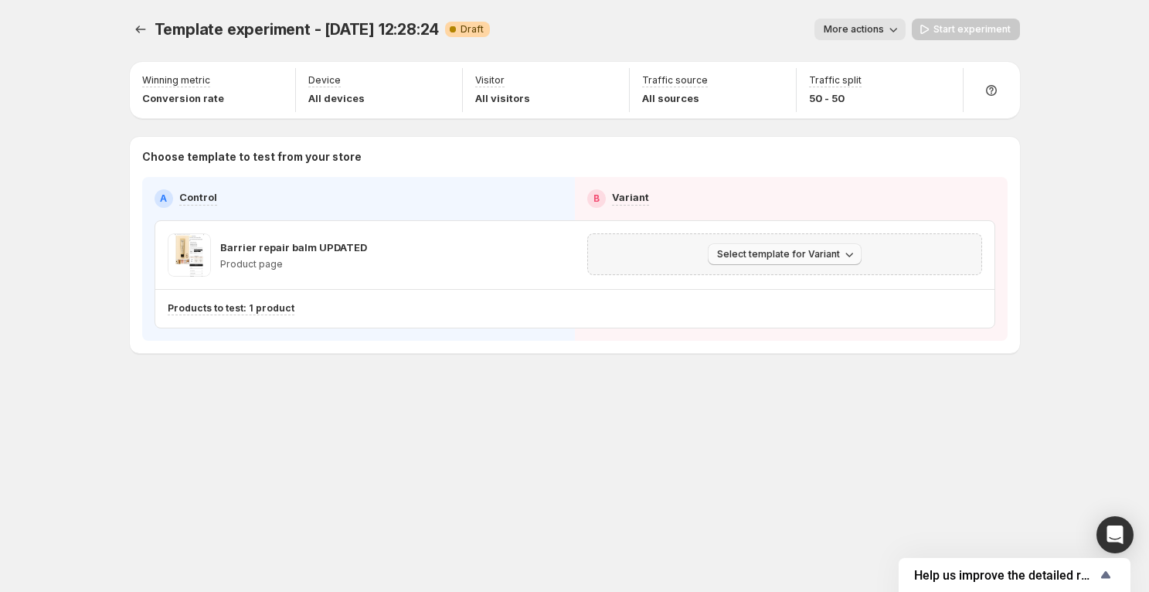
click at [751, 257] on span "Select template for Variant" at bounding box center [778, 254] width 123 height 12
click at [751, 261] on button "Select template for Variant" at bounding box center [785, 255] width 154 height 22
click at [750, 318] on span "Create Variant based on Control" at bounding box center [787, 313] width 158 height 12
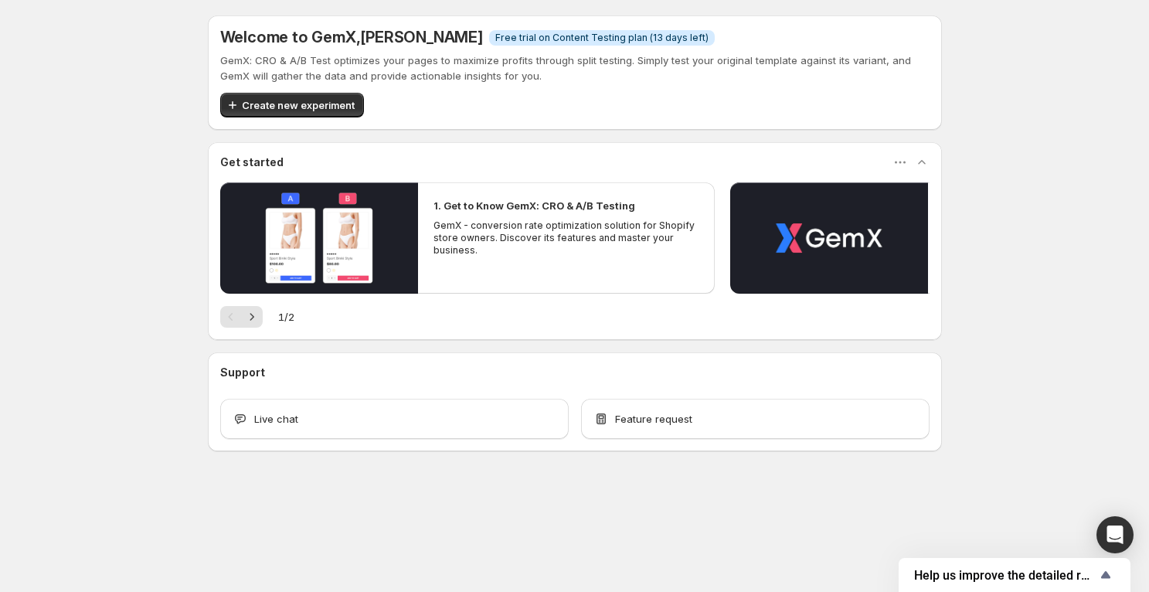
click at [151, 390] on div "Welcome to GemX , [PERSON_NAME] Info Free trial on Content Testing plan (13 day…" at bounding box center [574, 267] width 1149 height 535
